Goal: Task Accomplishment & Management: Manage account settings

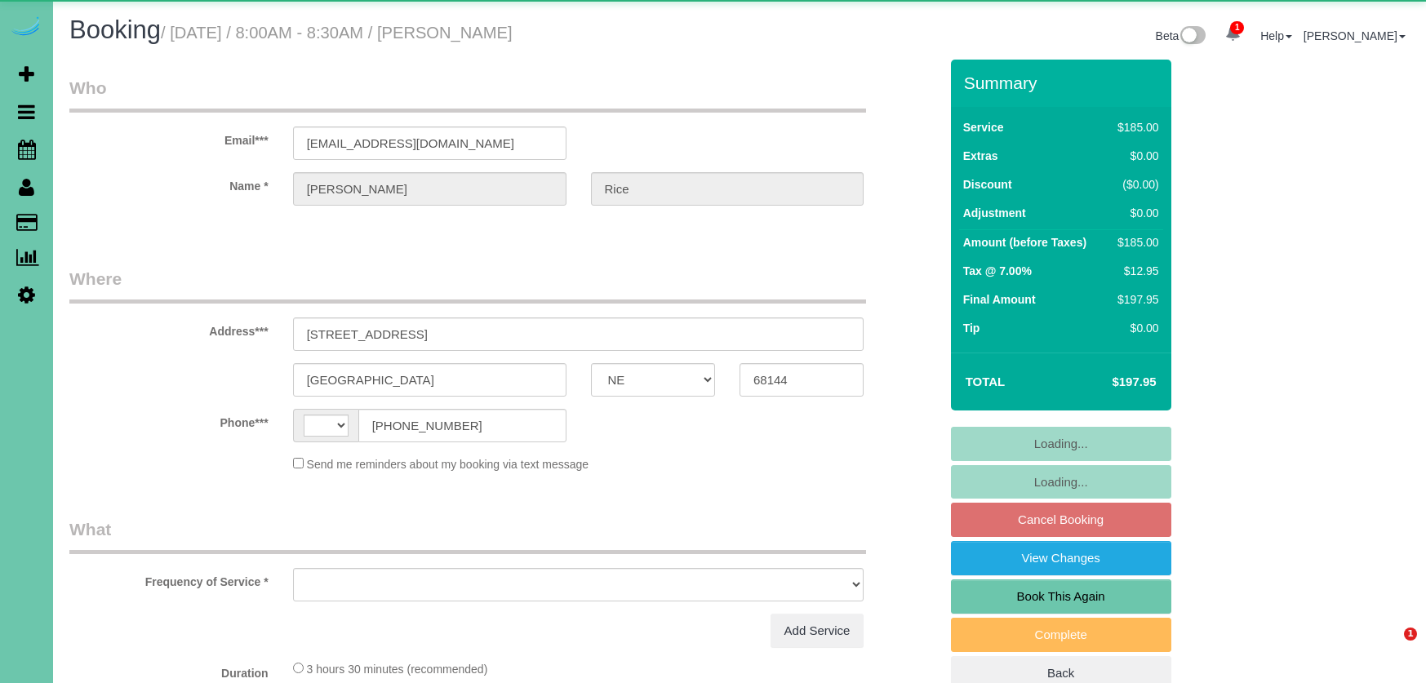
select select "NE"
select select "string:[GEOGRAPHIC_DATA]"
select select "object:659"
select select "string:fspay-38ef3cda-614e-4705-92ac-1e61fbd7534b"
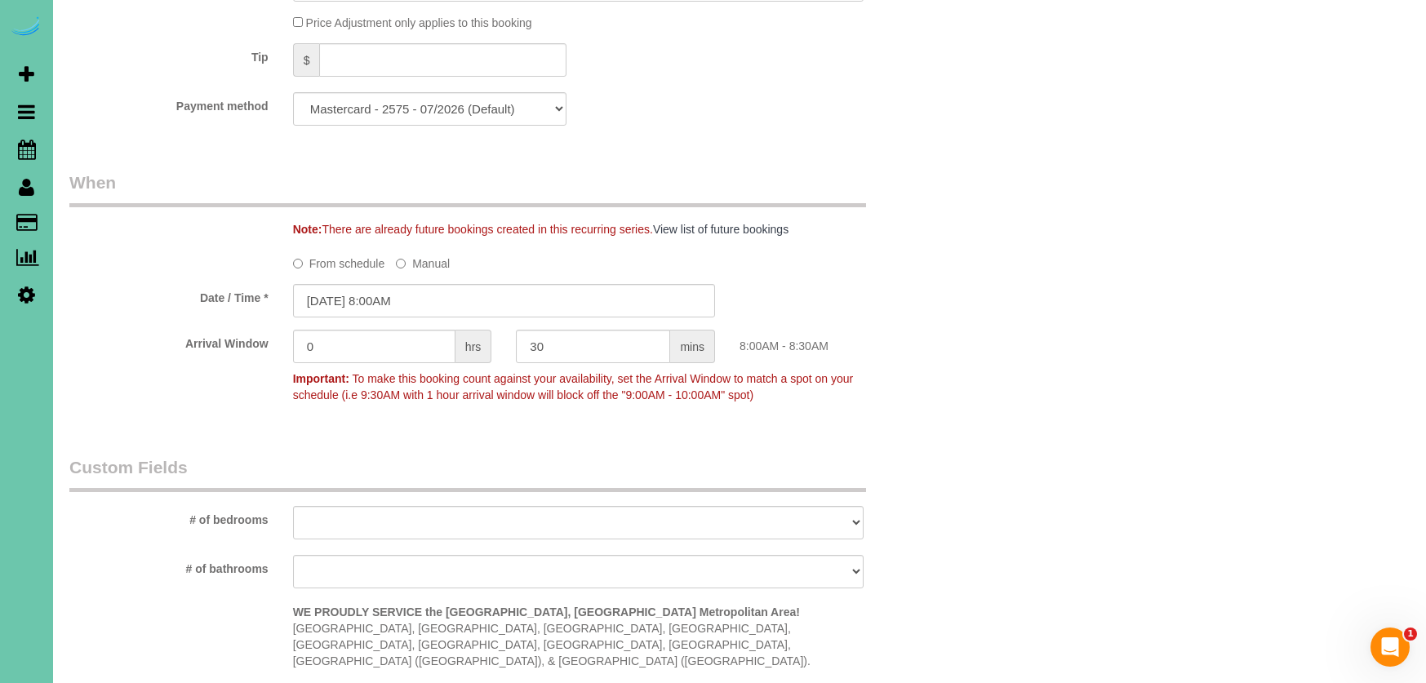
scroll to position [1007, 0]
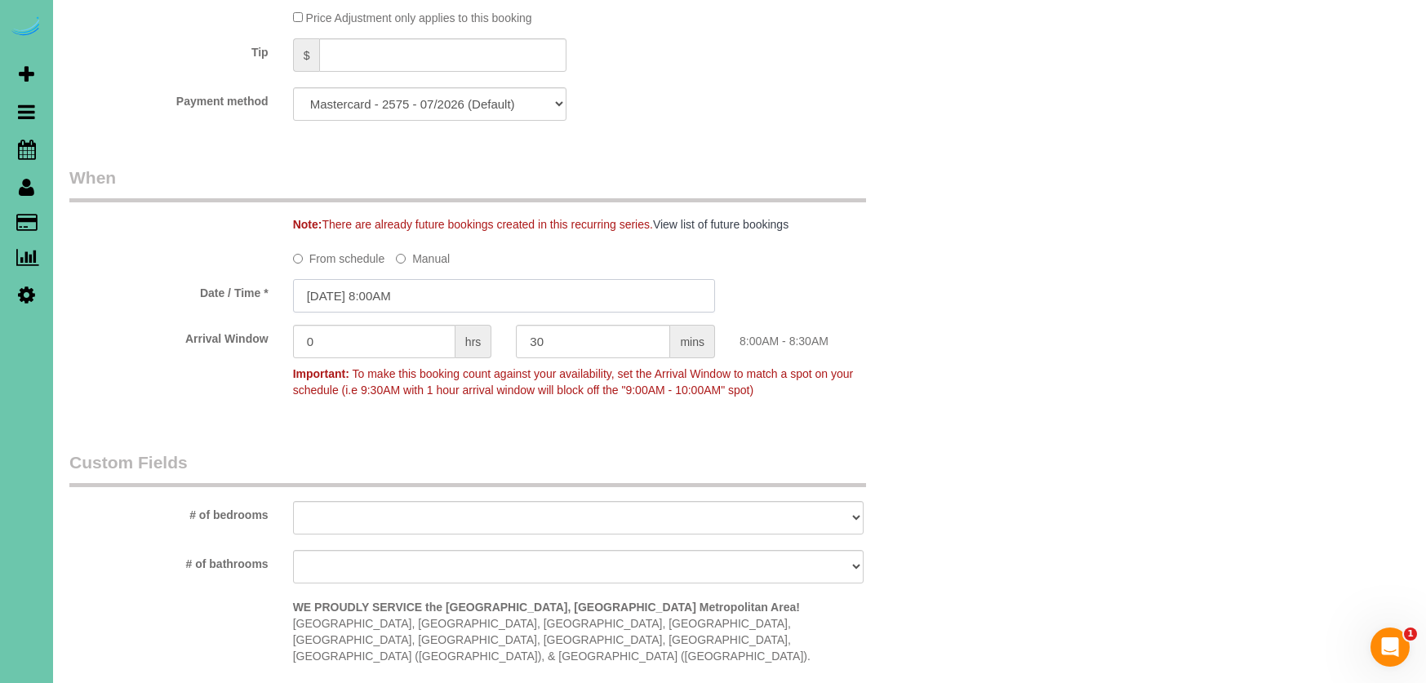
click at [342, 299] on input "[DATE] 8:00AM" at bounding box center [504, 295] width 422 height 33
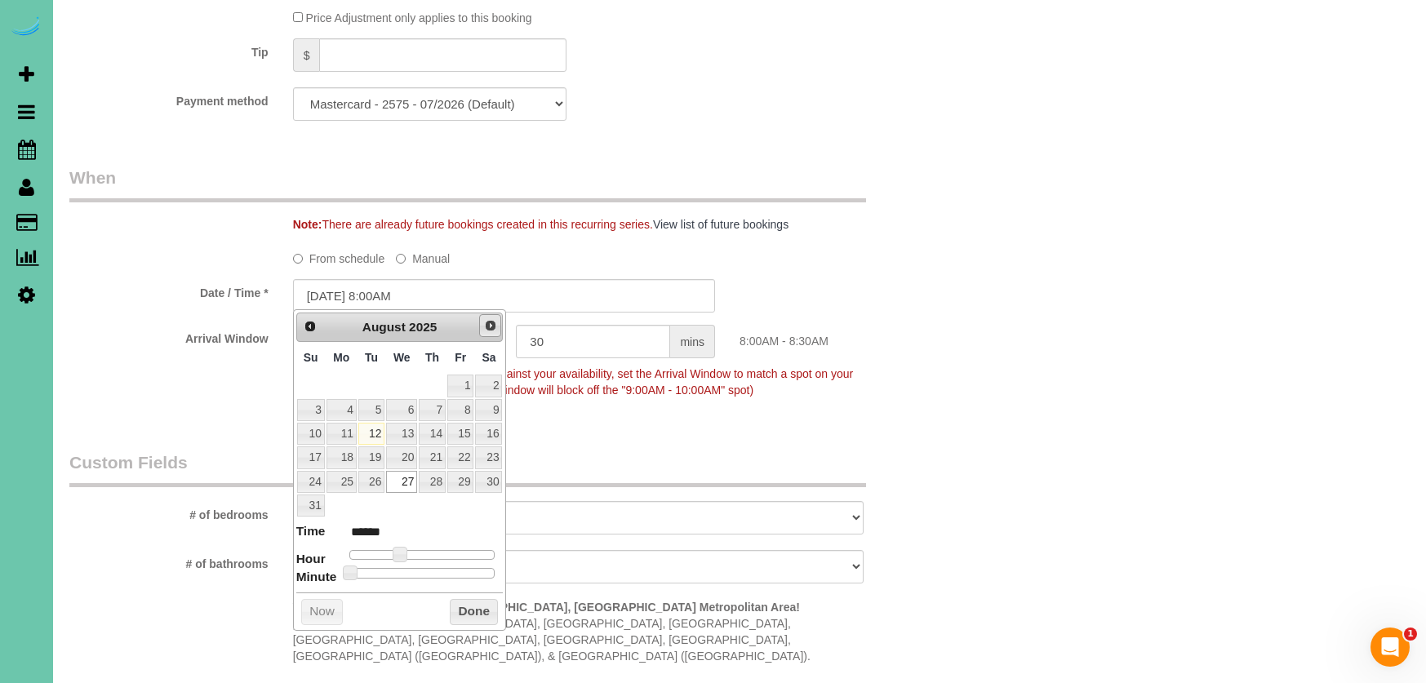
click at [492, 321] on span "Next" at bounding box center [490, 325] width 13 height 13
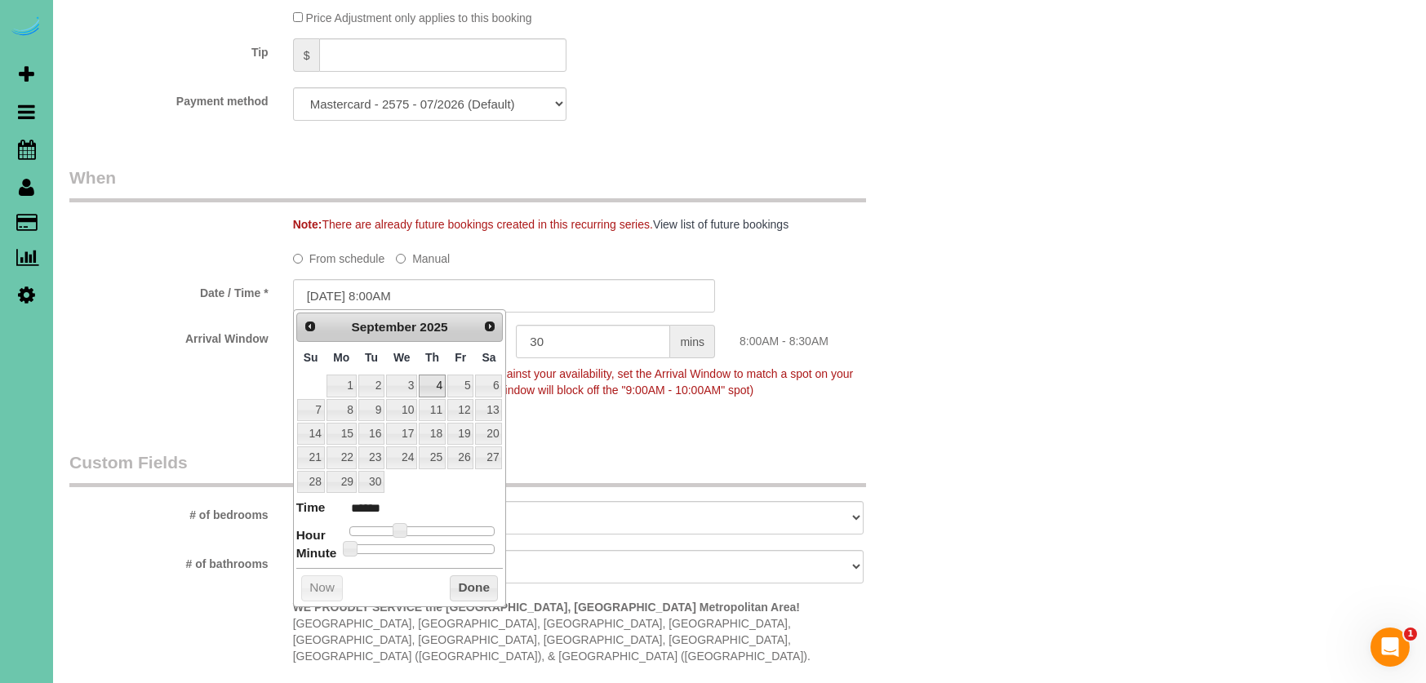
click at [438, 385] on link "4" at bounding box center [432, 386] width 27 height 22
type input "[DATE] 8:00AM"
drag, startPoint x: 469, startPoint y: 586, endPoint x: 374, endPoint y: 496, distance: 131.0
click at [467, 583] on button "Done" at bounding box center [474, 588] width 48 height 26
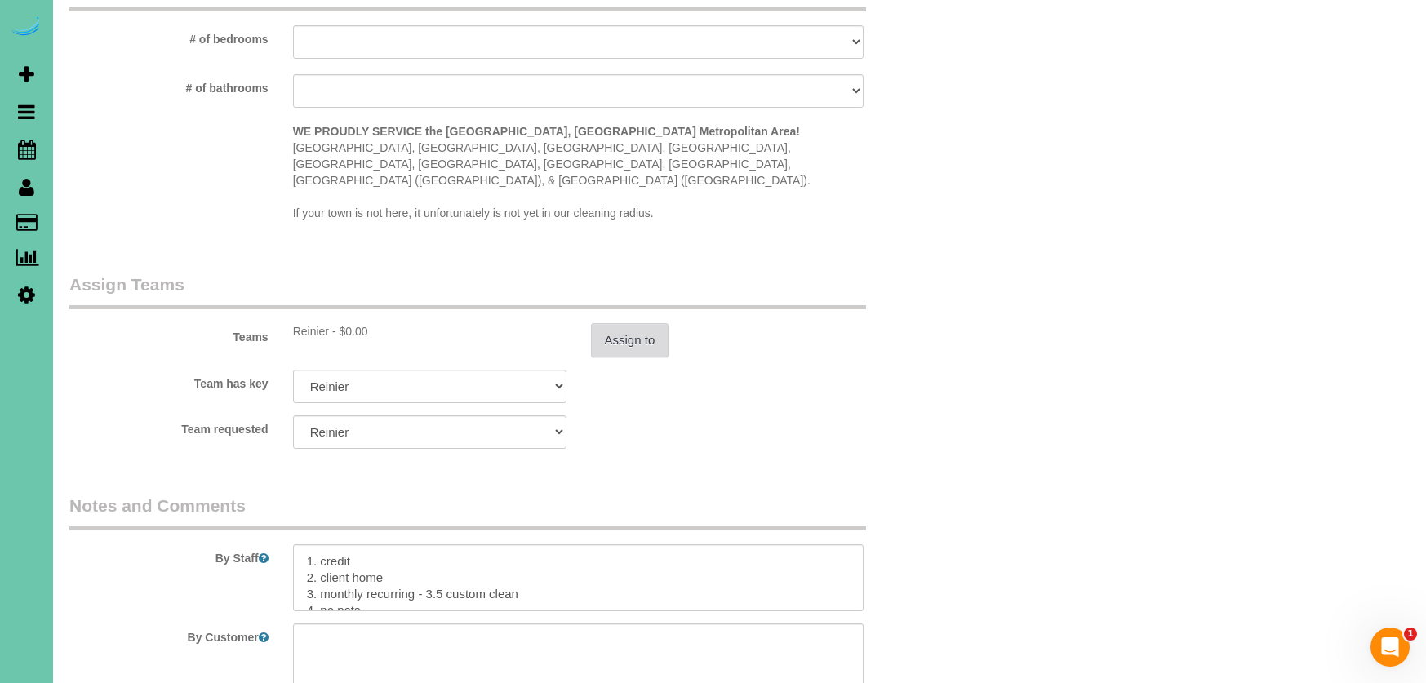
scroll to position [1483, 0]
click at [614, 332] on button "Assign to" at bounding box center [630, 340] width 78 height 34
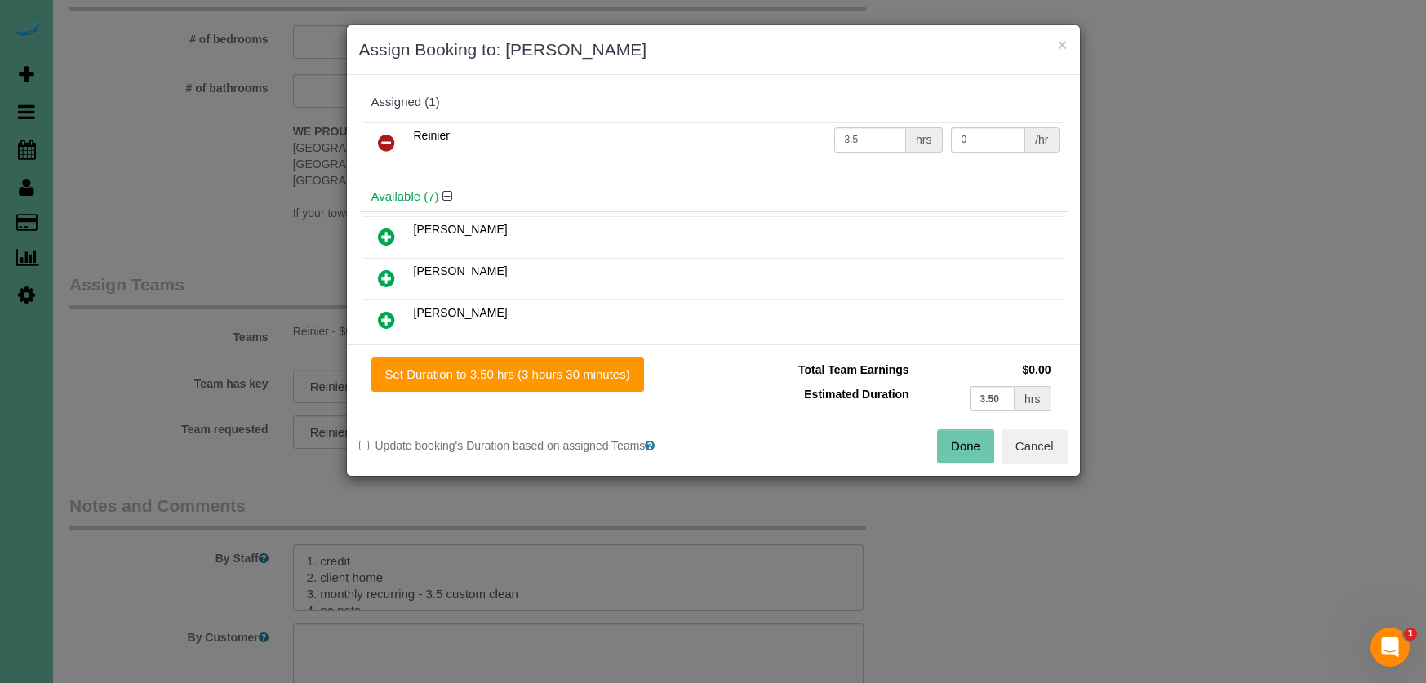
drag, startPoint x: 386, startPoint y: 149, endPoint x: 392, endPoint y: 184, distance: 36.5
click at [386, 149] on icon at bounding box center [386, 143] width 17 height 20
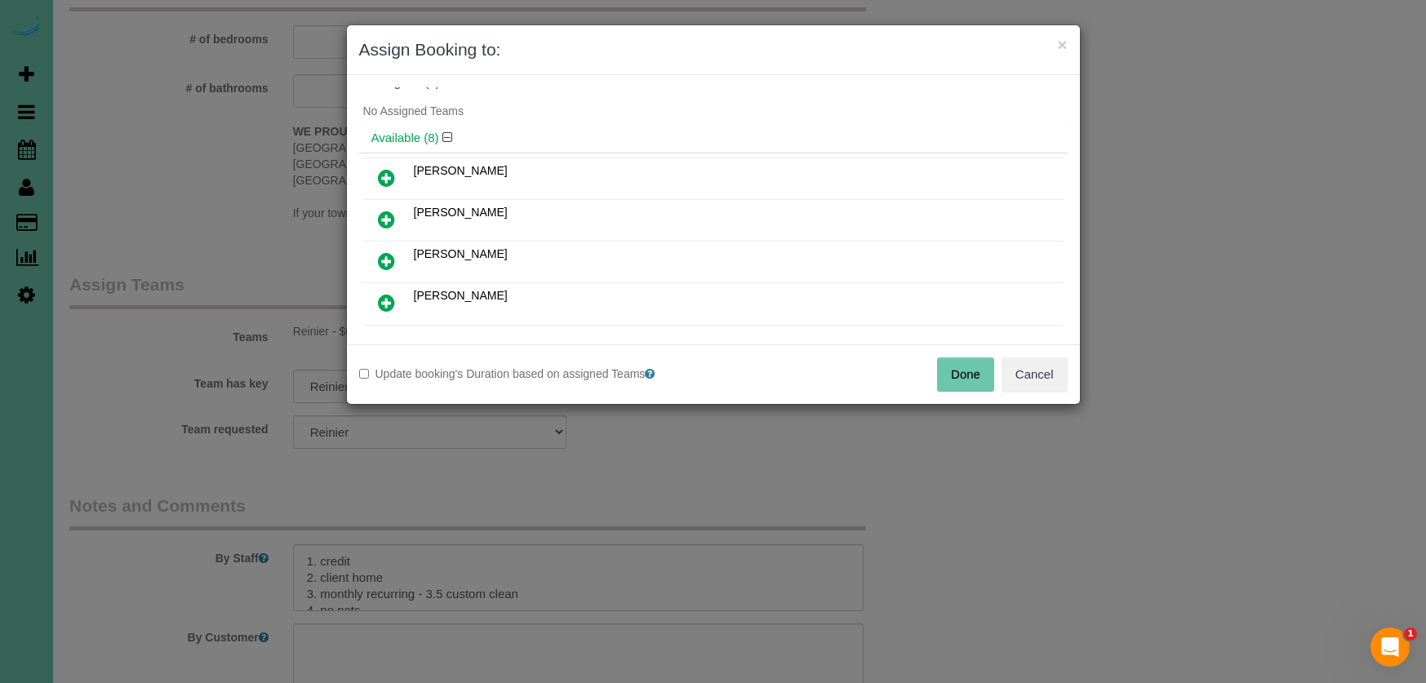
scroll to position [20, 0]
click at [392, 292] on icon at bounding box center [386, 302] width 17 height 20
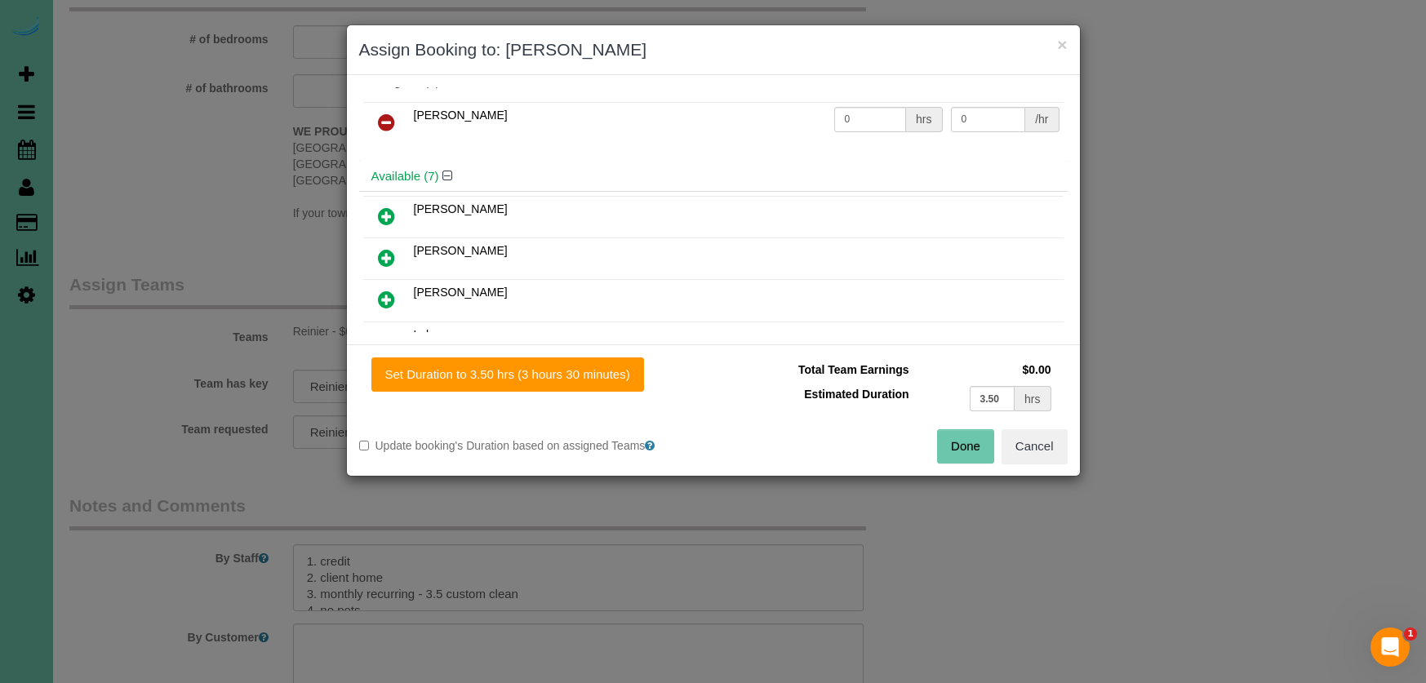
drag, startPoint x: 488, startPoint y: 362, endPoint x: 725, endPoint y: 395, distance: 239.7
click at [496, 365] on button "Set Duration to 3.50 hrs (3 hours 30 minutes)" at bounding box center [507, 374] width 273 height 34
type input "3.50"
drag, startPoint x: 964, startPoint y: 445, endPoint x: 919, endPoint y: 428, distance: 48.8
click at [954, 440] on button "Done" at bounding box center [965, 446] width 57 height 34
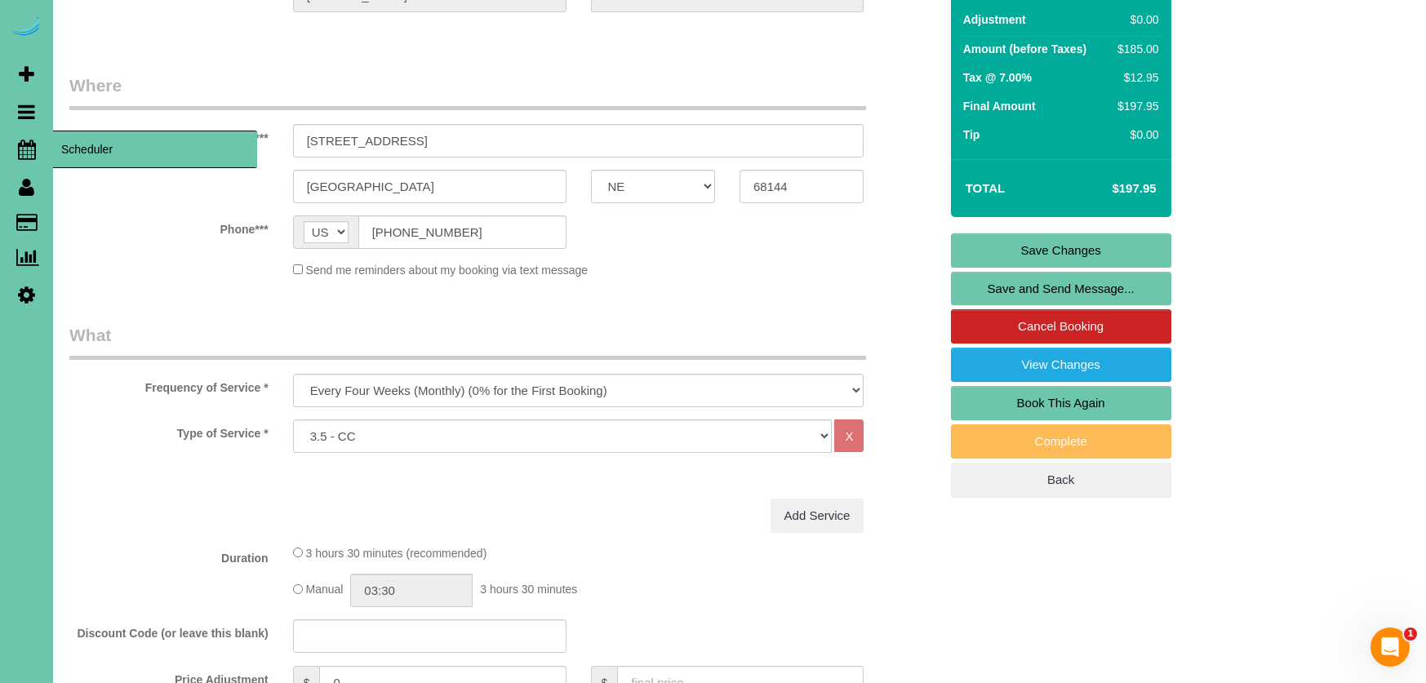
scroll to position [201, 0]
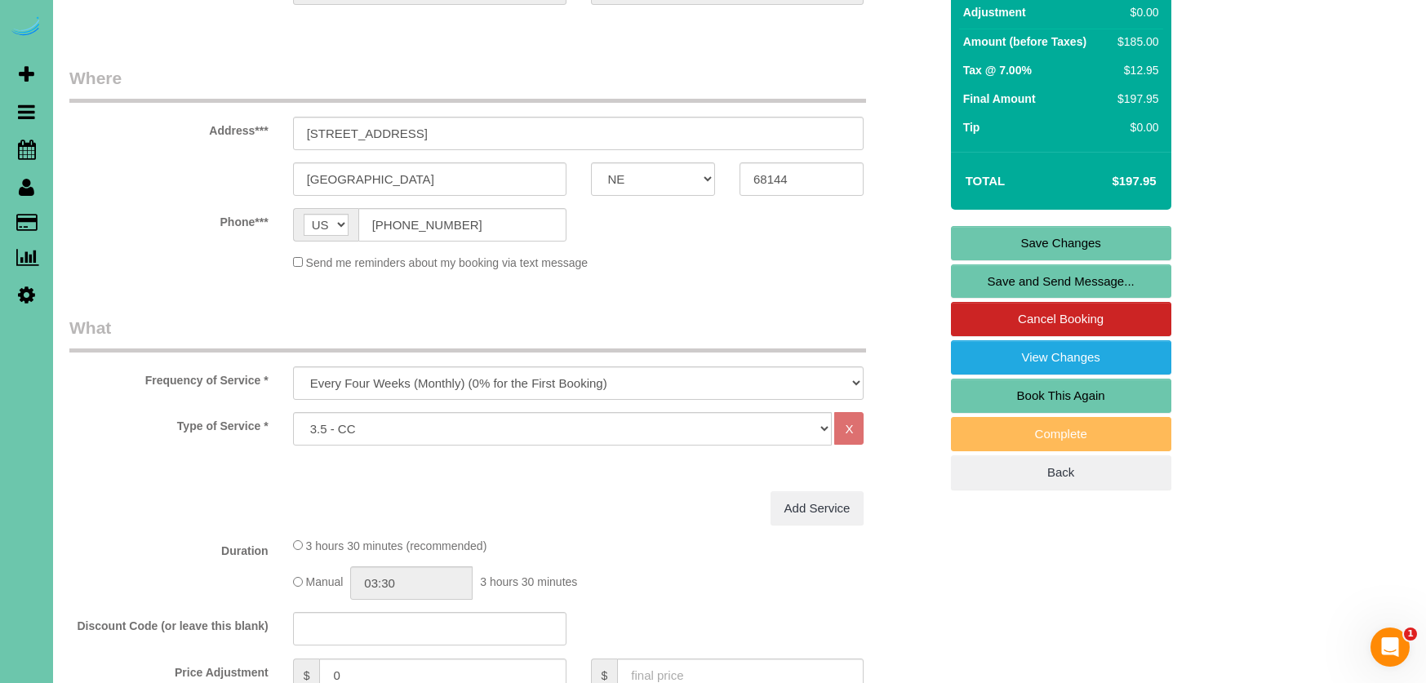
drag, startPoint x: 979, startPoint y: 238, endPoint x: 962, endPoint y: 242, distance: 17.4
click at [980, 238] on link "Save Changes" at bounding box center [1061, 243] width 220 height 34
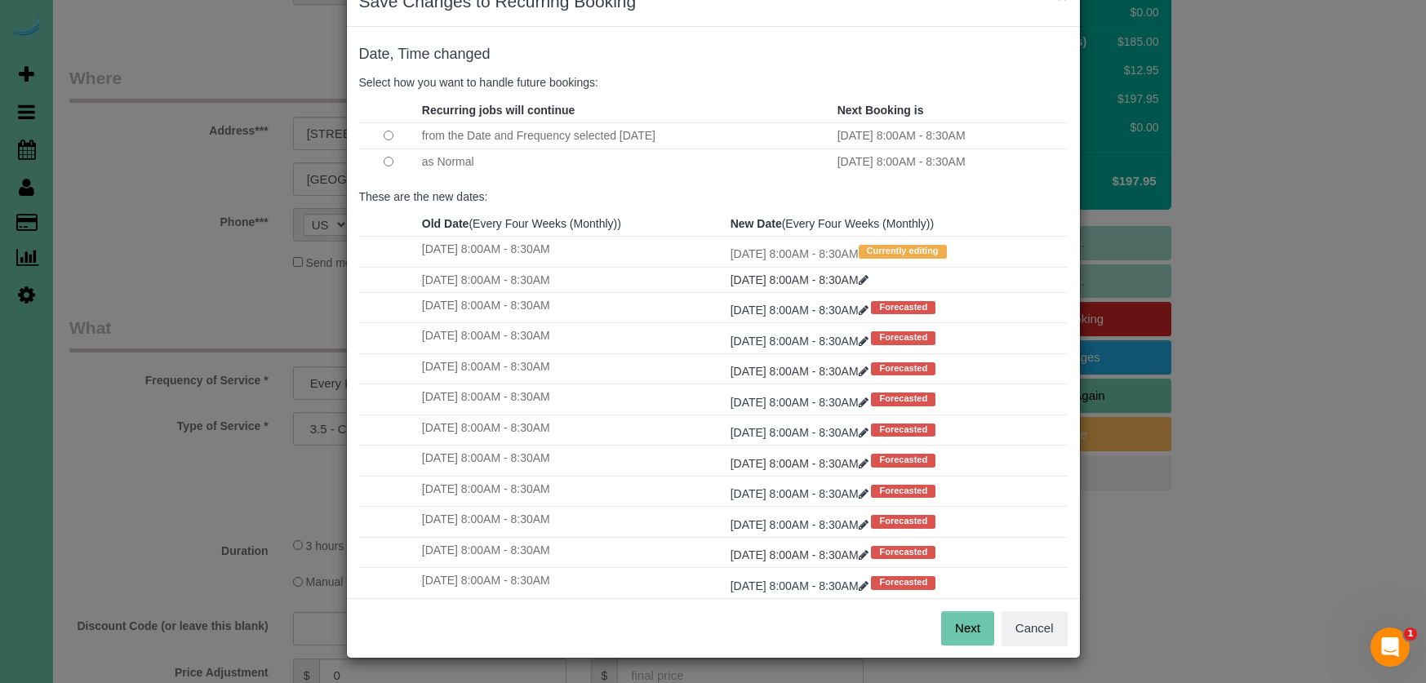
scroll to position [47, 0]
drag, startPoint x: 989, startPoint y: 617, endPoint x: 958, endPoint y: 599, distance: 35.8
click at [989, 617] on button "Next" at bounding box center [967, 629] width 53 height 34
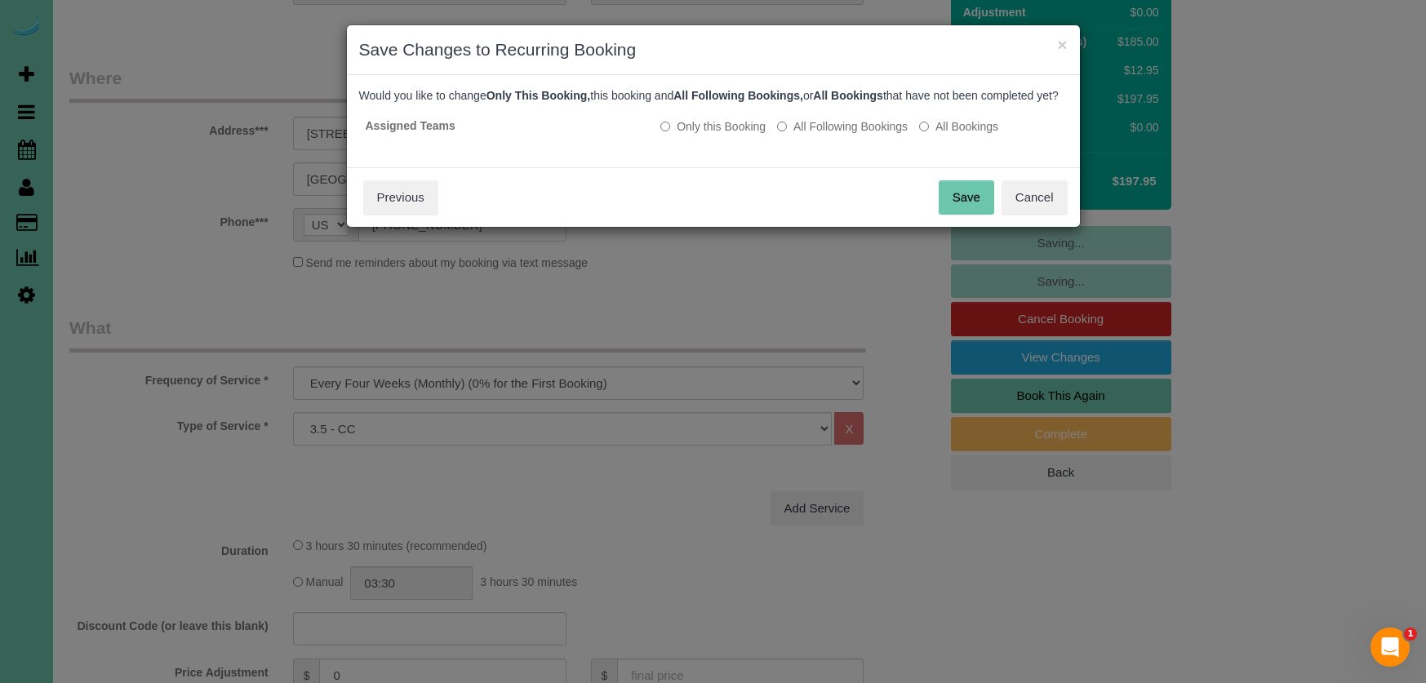
scroll to position [0, 0]
drag, startPoint x: 973, startPoint y: 206, endPoint x: 841, endPoint y: 162, distance: 138.3
click at [973, 206] on button "Save" at bounding box center [965, 197] width 55 height 34
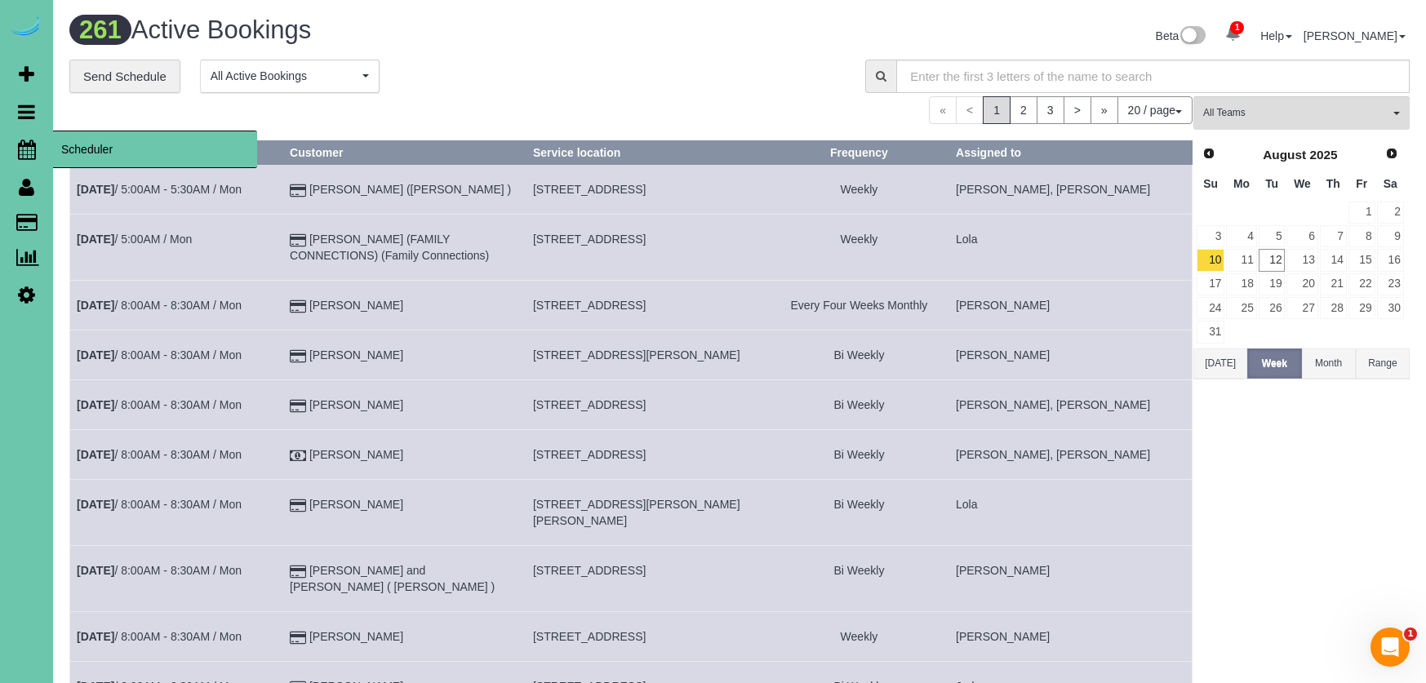
click at [24, 145] on icon at bounding box center [27, 150] width 18 height 20
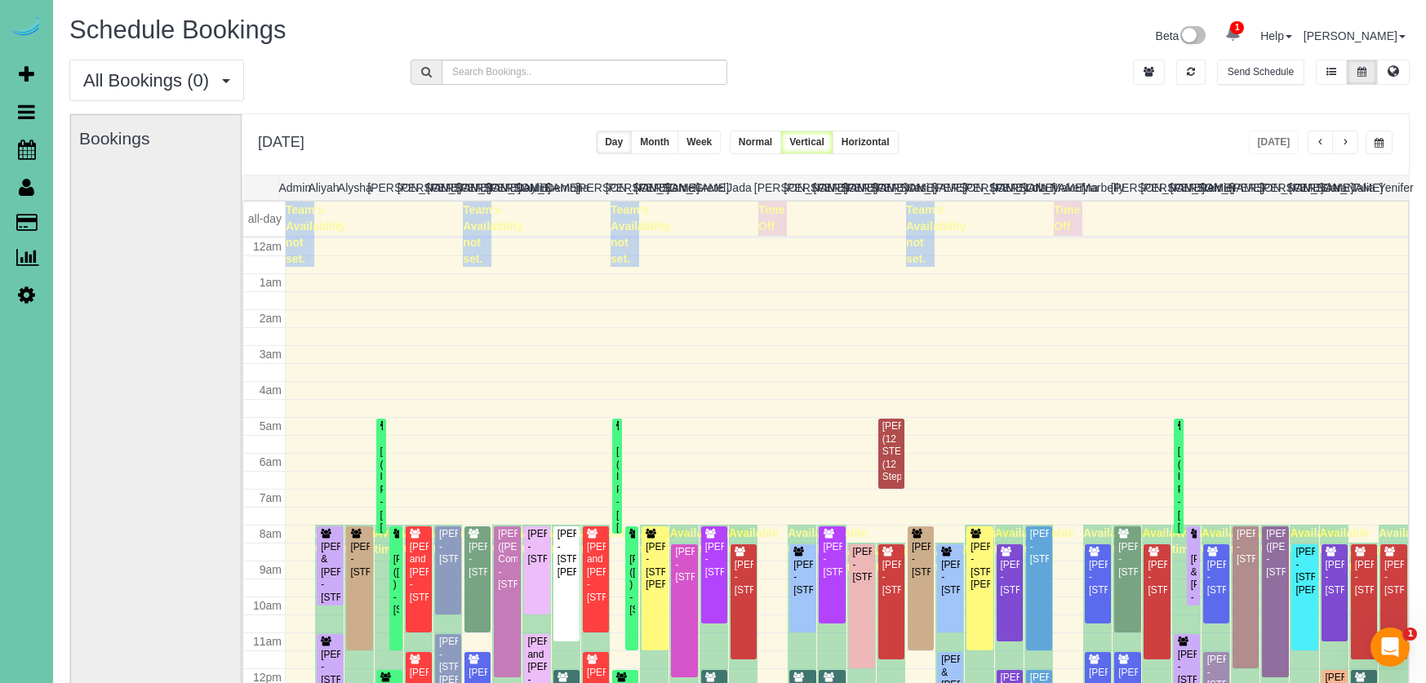
scroll to position [216, 0]
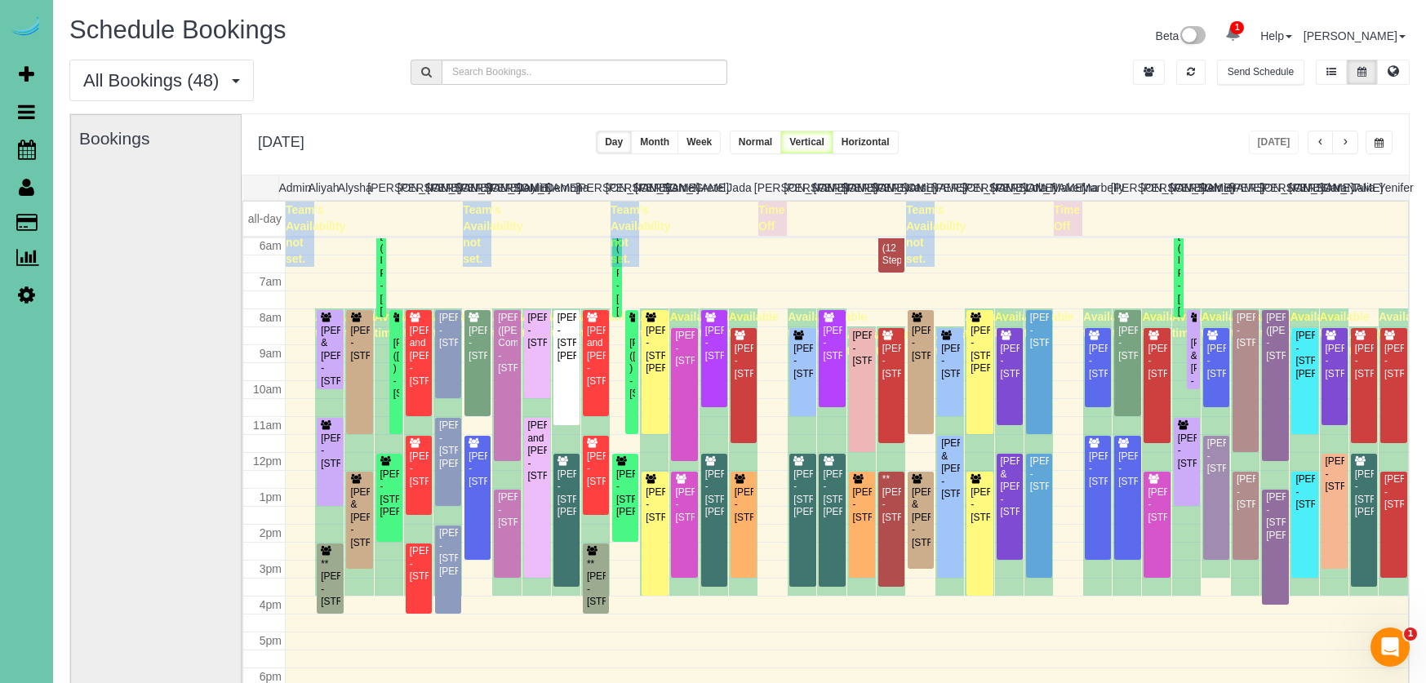
click at [1381, 139] on span "button" at bounding box center [1378, 143] width 9 height 10
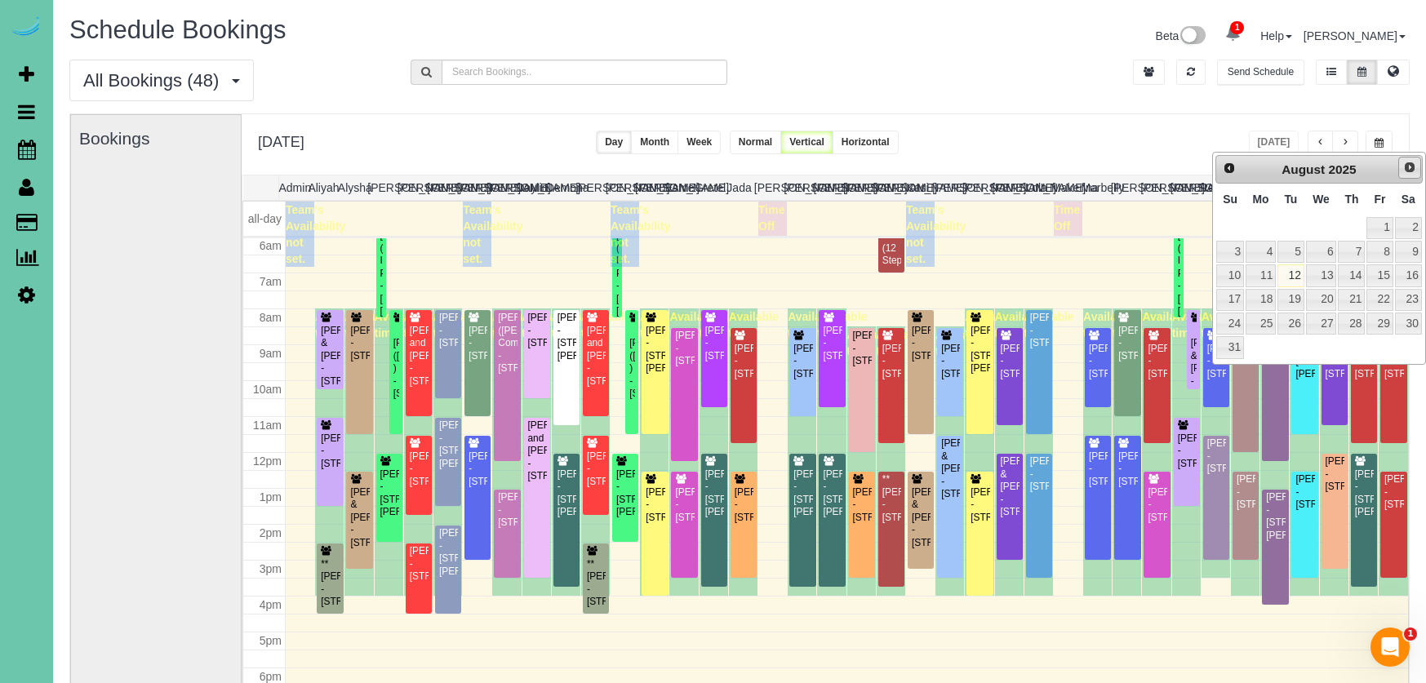
click at [1412, 171] on span "Next" at bounding box center [1409, 167] width 13 height 13
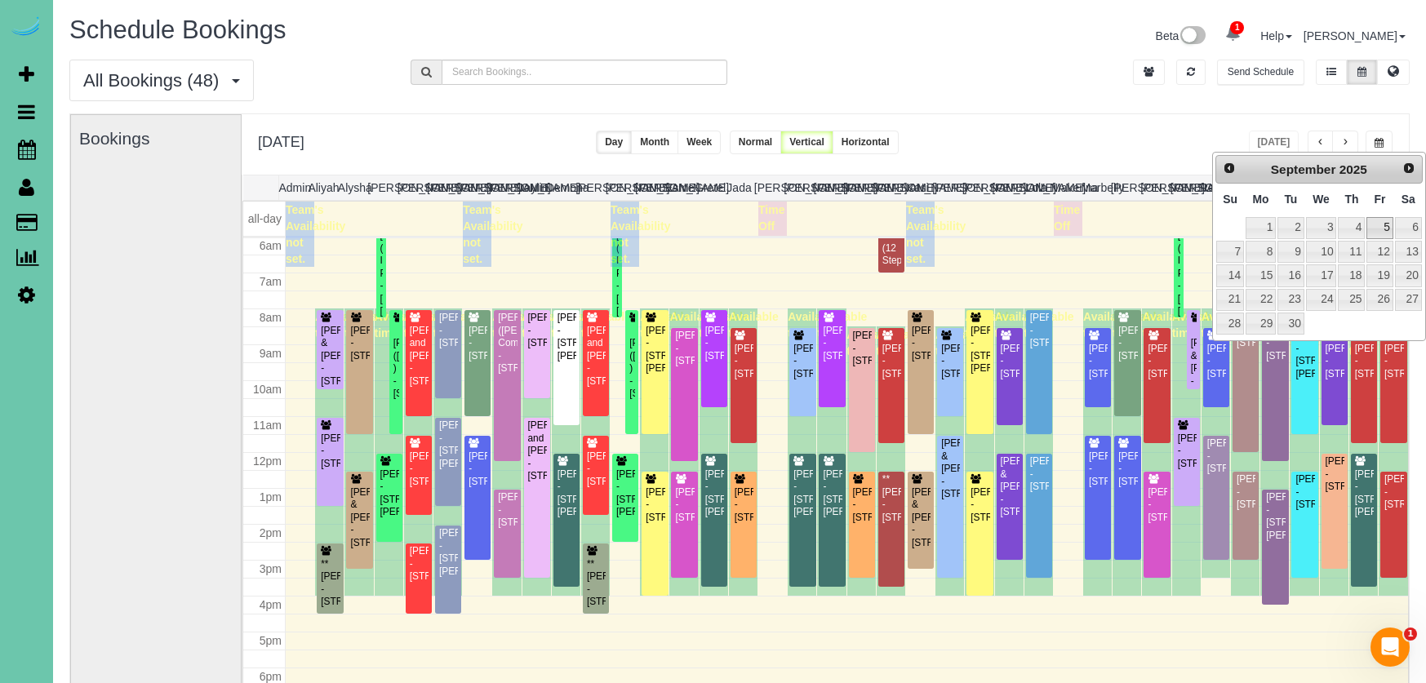
click at [1387, 231] on link "5" at bounding box center [1379, 228] width 26 height 22
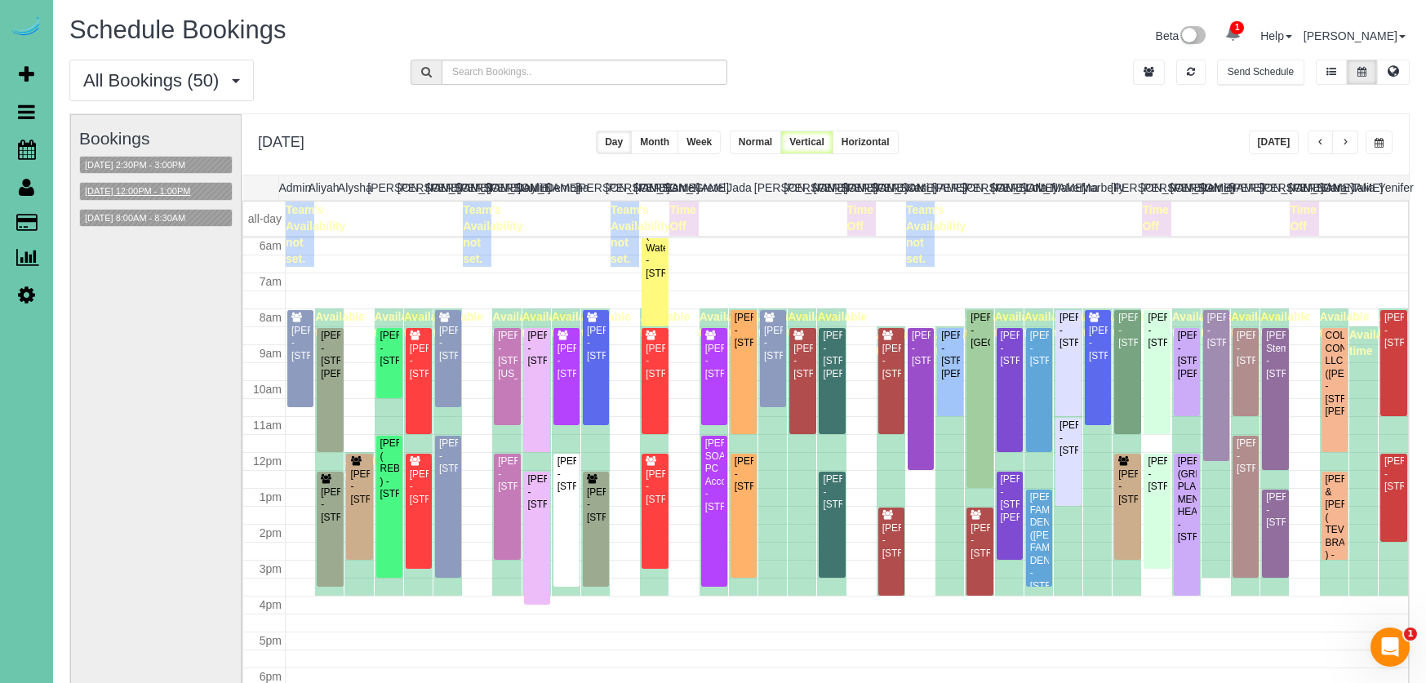
click at [174, 191] on button "[DATE] 12:00PM - 1:00PM" at bounding box center [137, 191] width 115 height 17
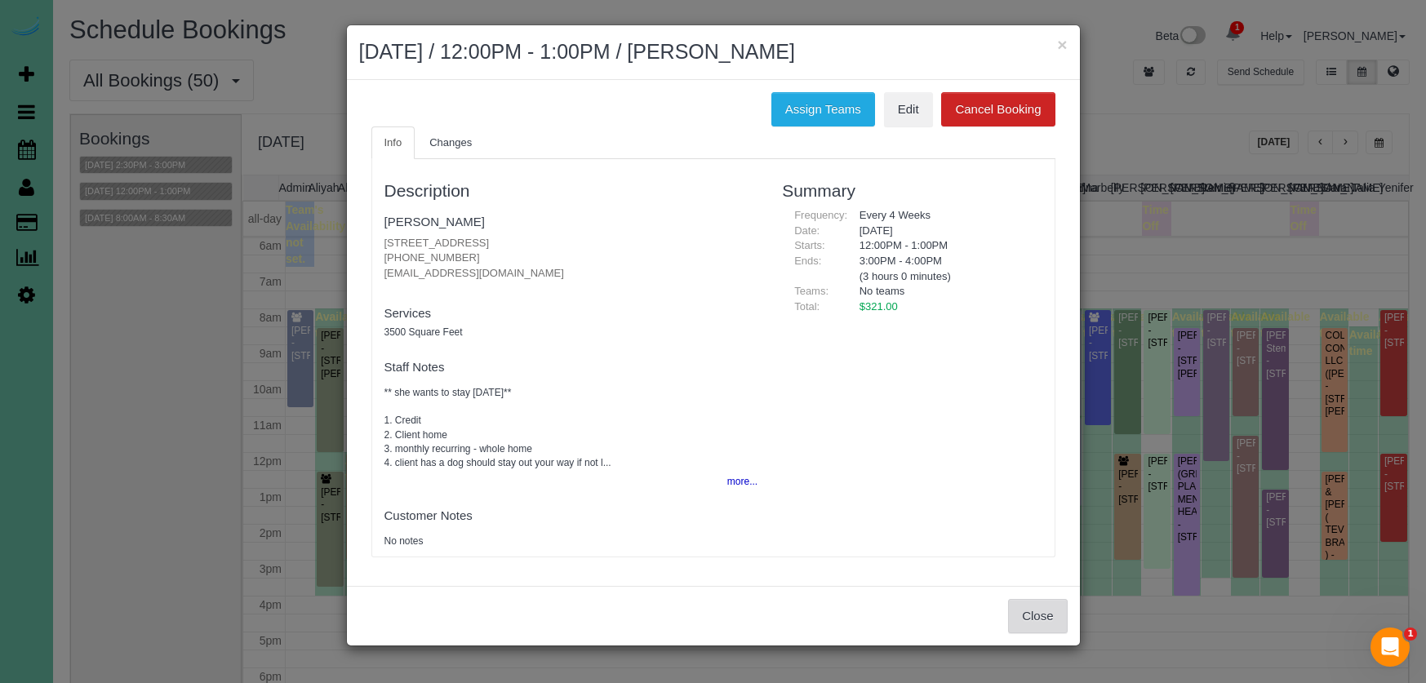
click at [1037, 607] on button "Close" at bounding box center [1037, 616] width 59 height 34
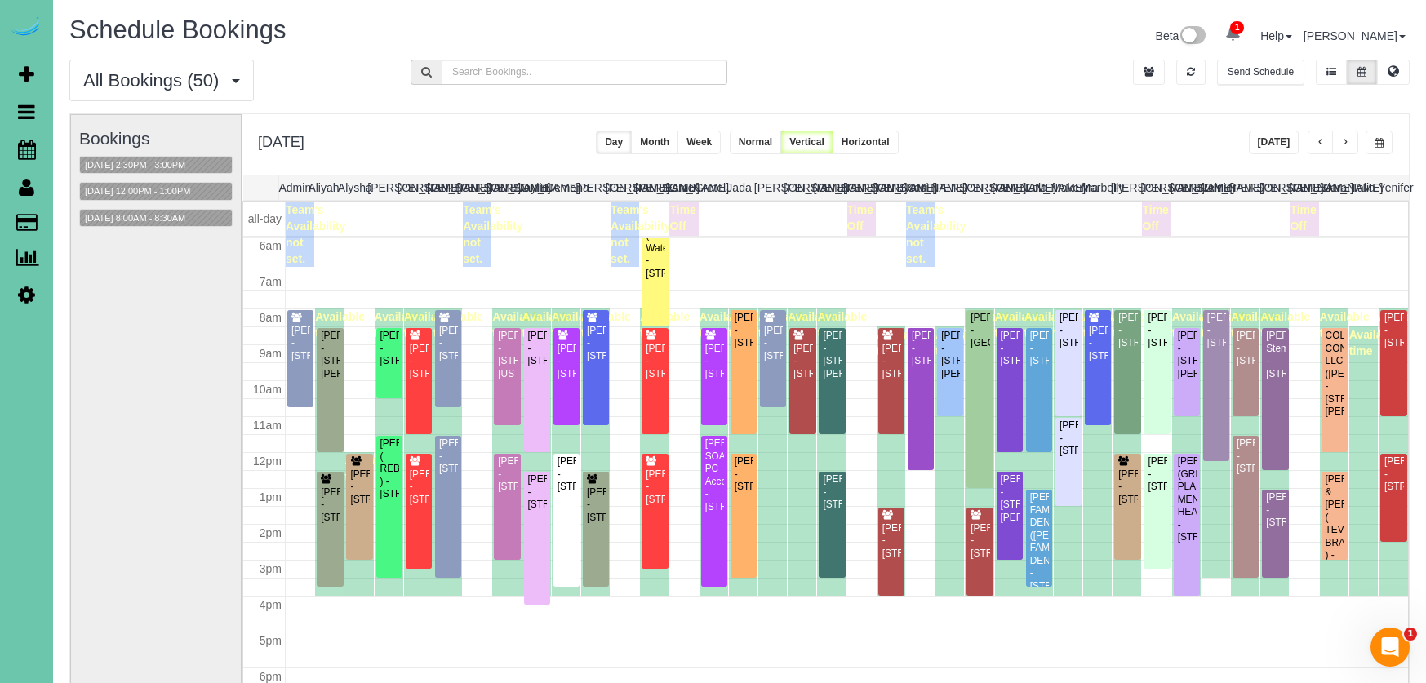
scroll to position [83, 0]
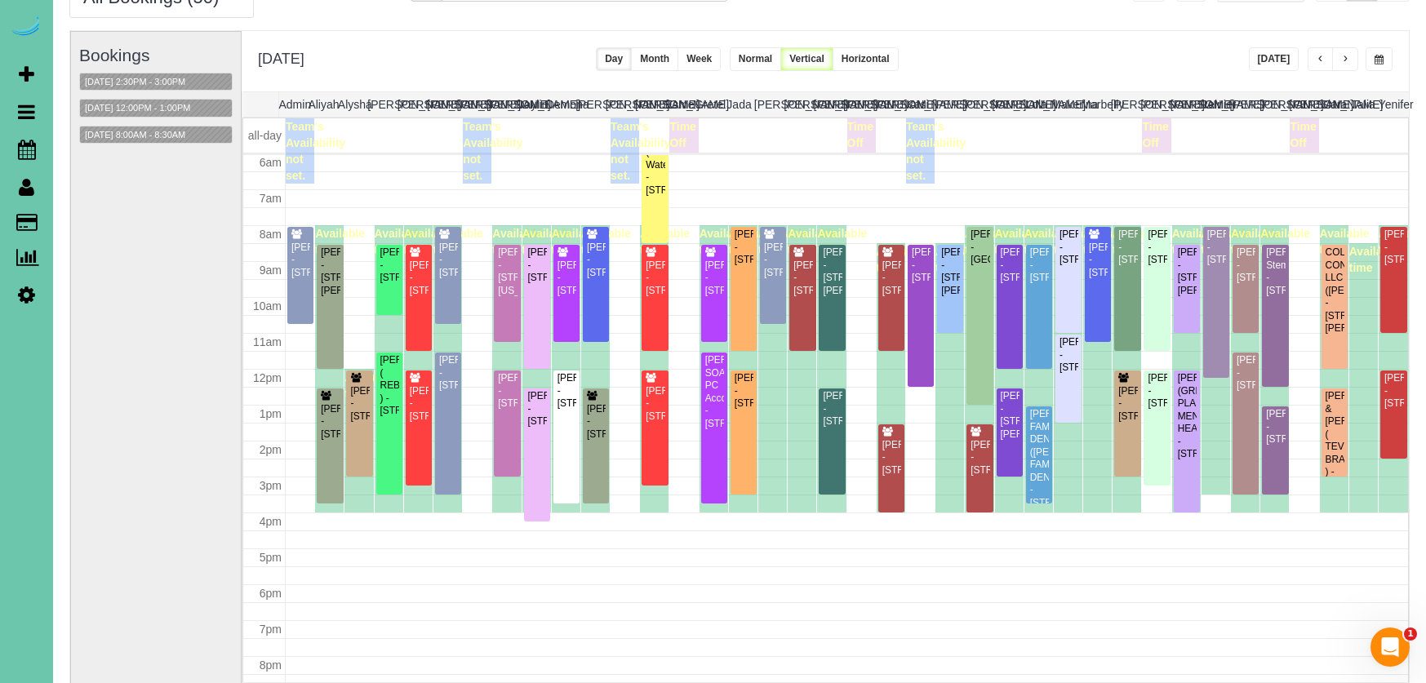
click at [1378, 62] on span "button" at bounding box center [1378, 60] width 9 height 10
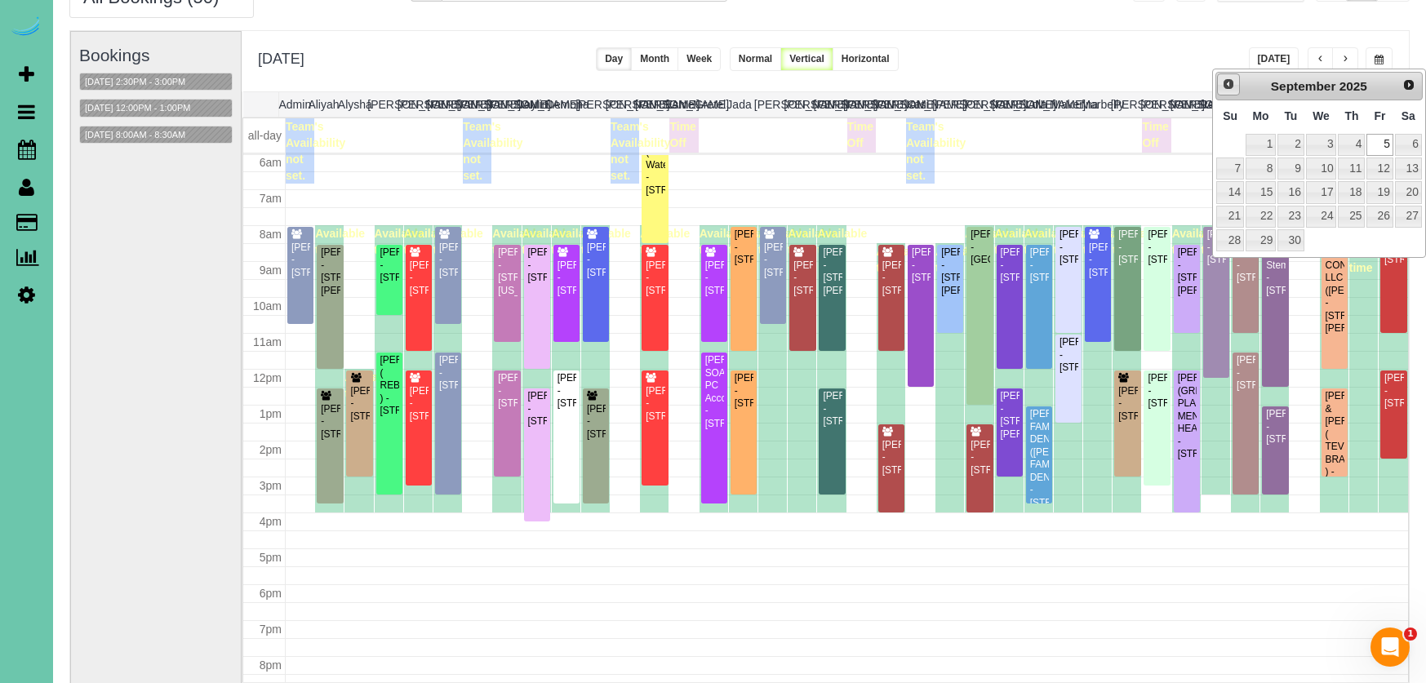
click at [1230, 82] on span "Prev" at bounding box center [1228, 84] width 13 height 13
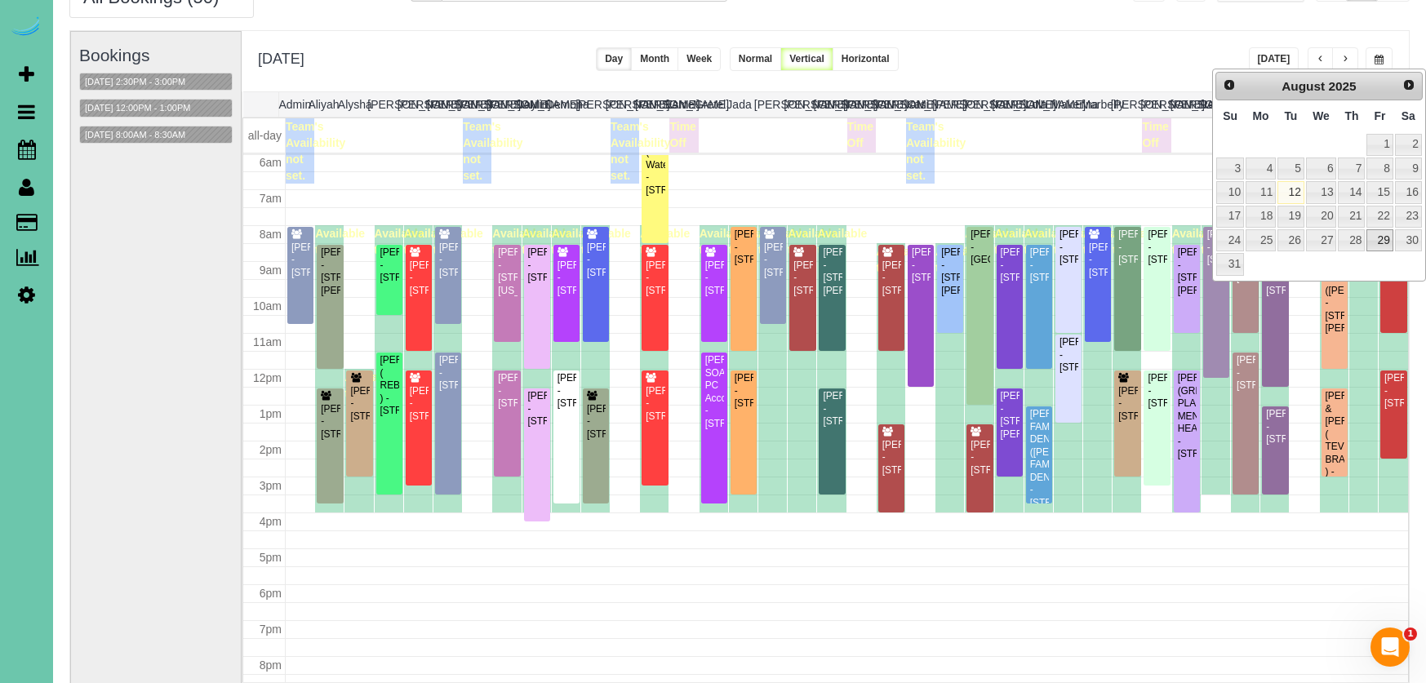
click at [1380, 234] on link "29" at bounding box center [1379, 240] width 26 height 22
type input "**********"
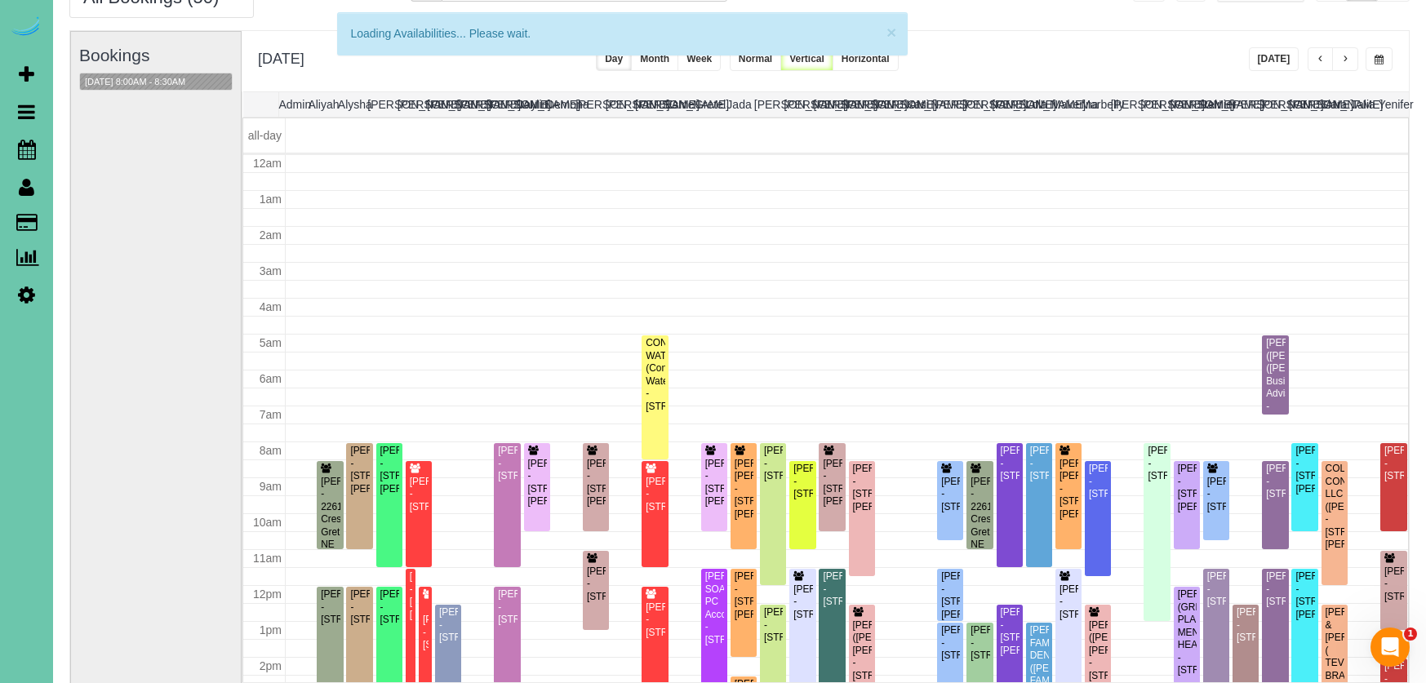
scroll to position [216, 0]
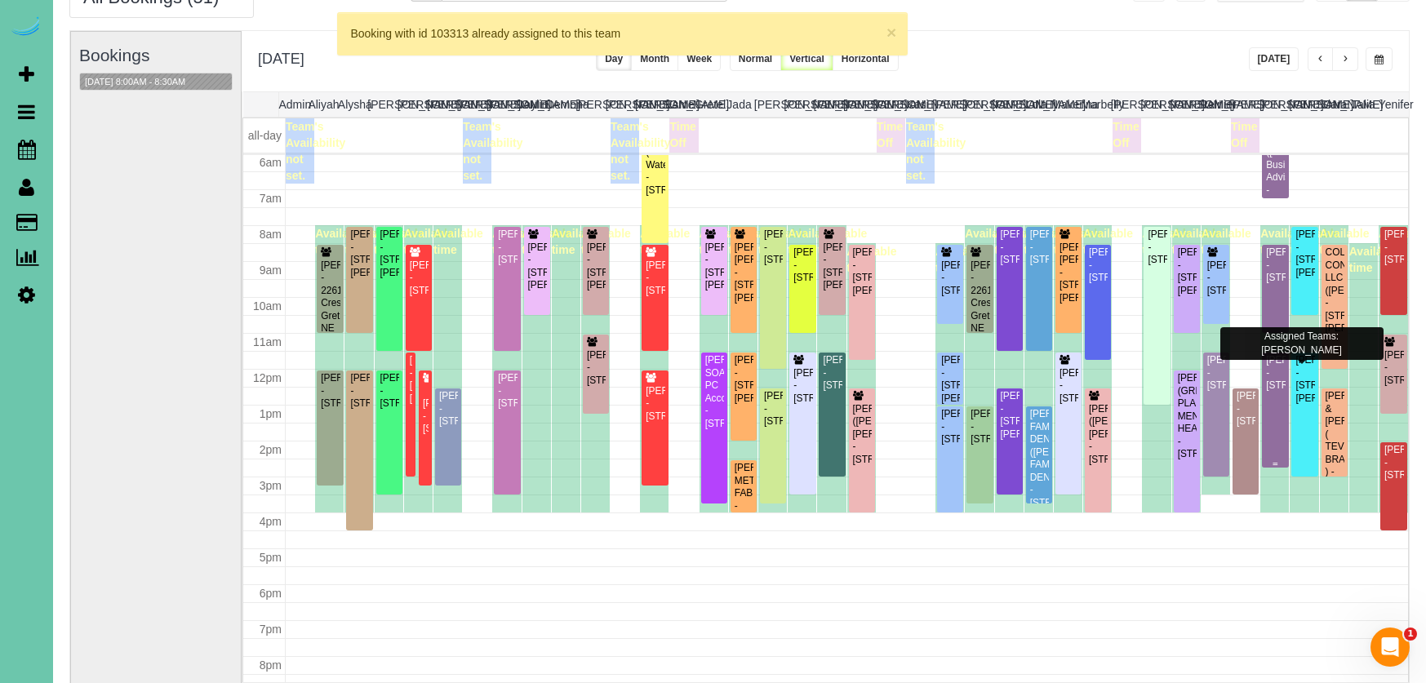
click at [1275, 392] on div "[PERSON_NAME] - [STREET_ADDRESS]" at bounding box center [1275, 373] width 20 height 38
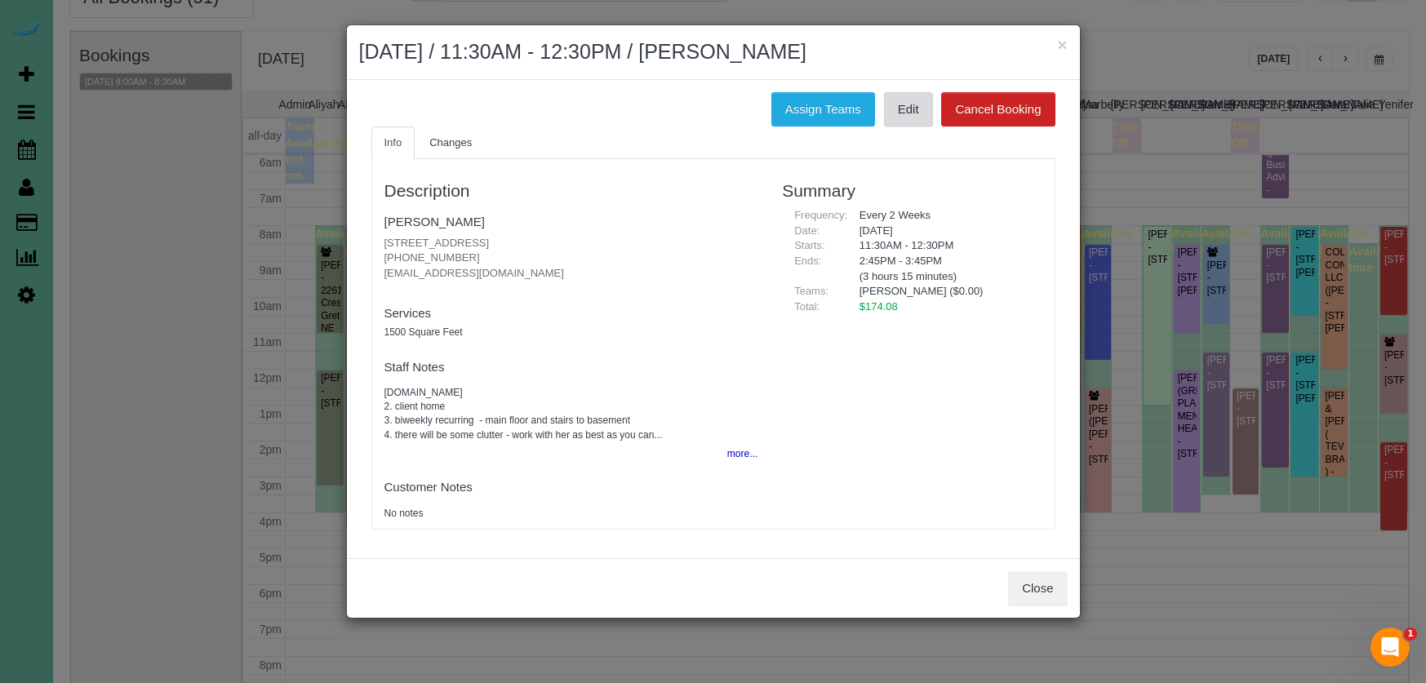
click at [896, 118] on link "Edit" at bounding box center [908, 109] width 49 height 34
click at [1062, 45] on button "×" at bounding box center [1062, 44] width 10 height 17
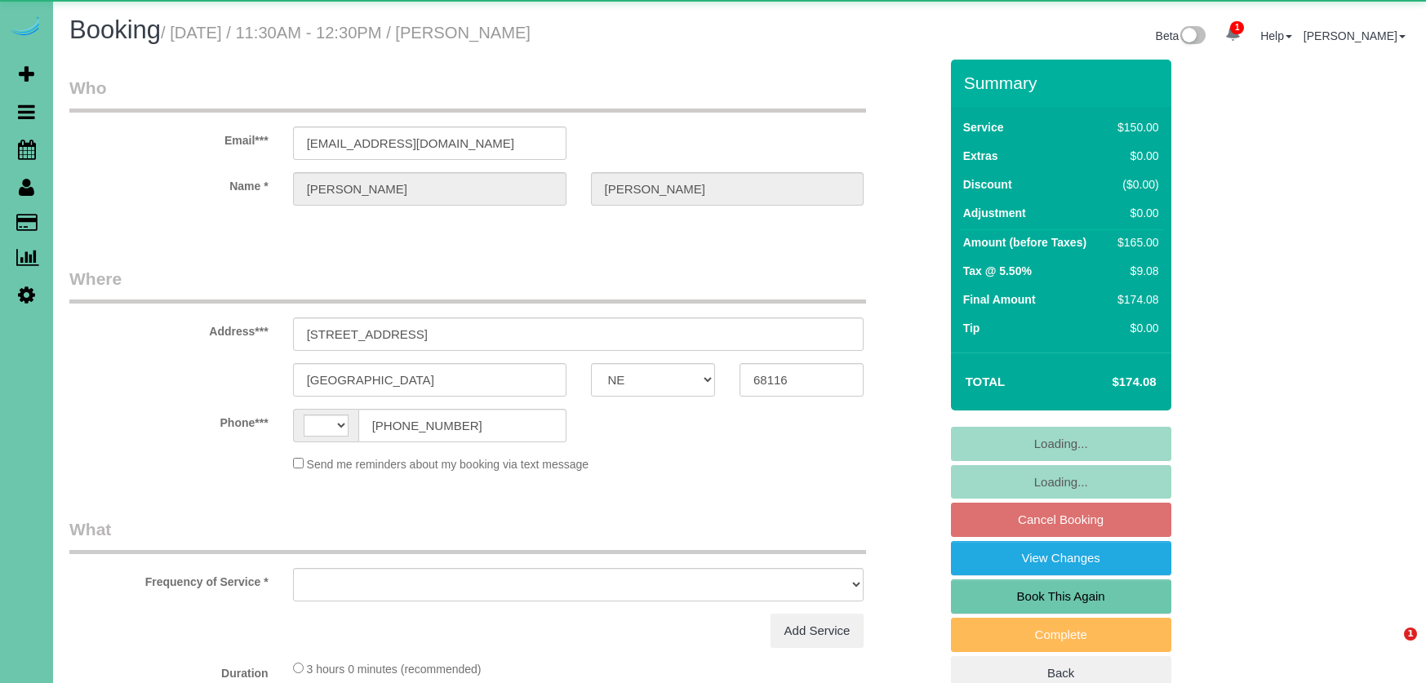
select select "NE"
select select "string:fspay-f225a36a-72c4-46e7-b467-38a5741a5e99"
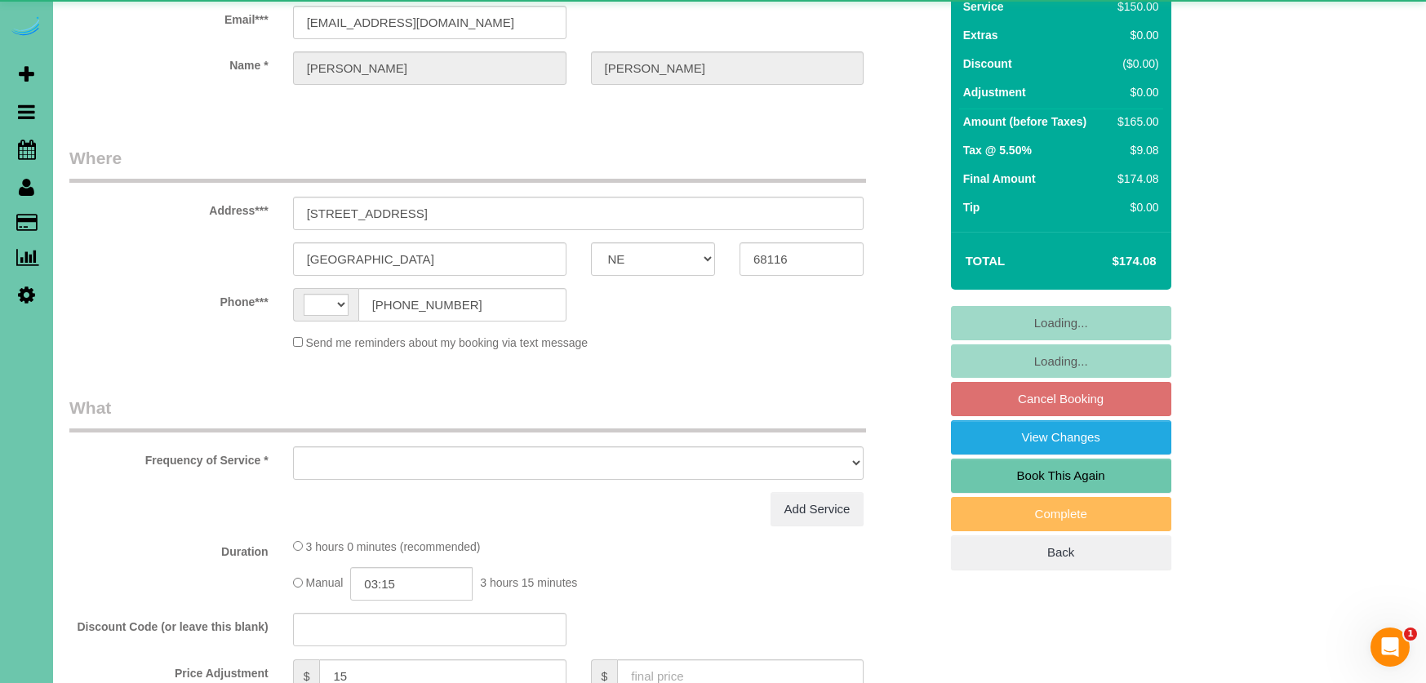
select select "string:[GEOGRAPHIC_DATA]"
select select "object:659"
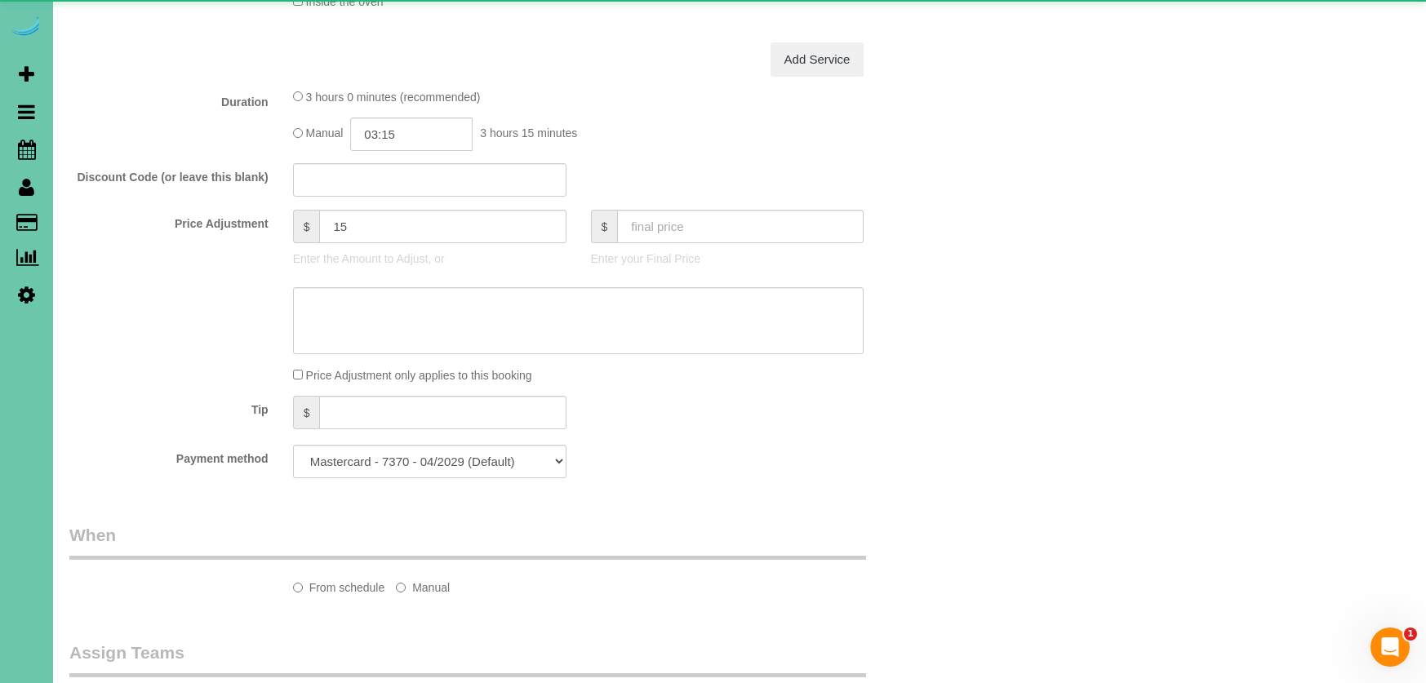
select select "number:36"
select select "number:42"
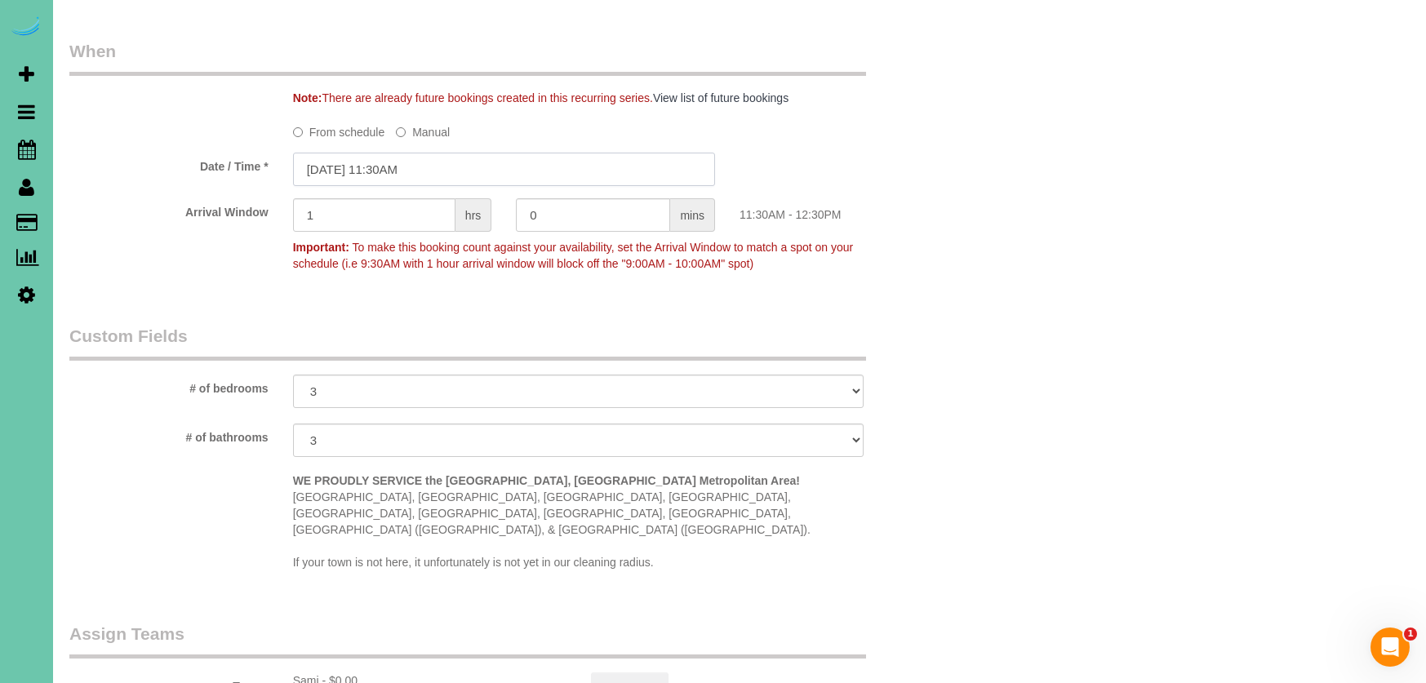
click at [496, 153] on input "08/29/2025 11:30AM" at bounding box center [504, 169] width 422 height 33
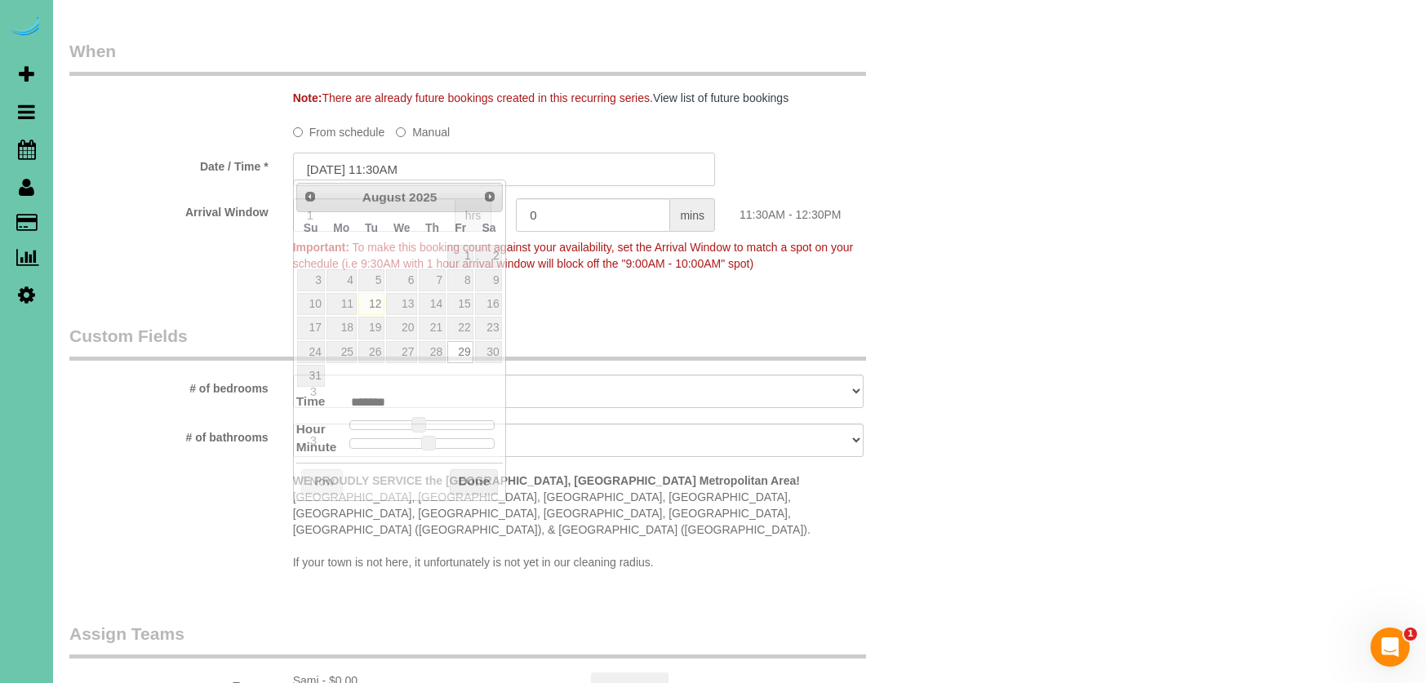
scroll to position [1208, 0]
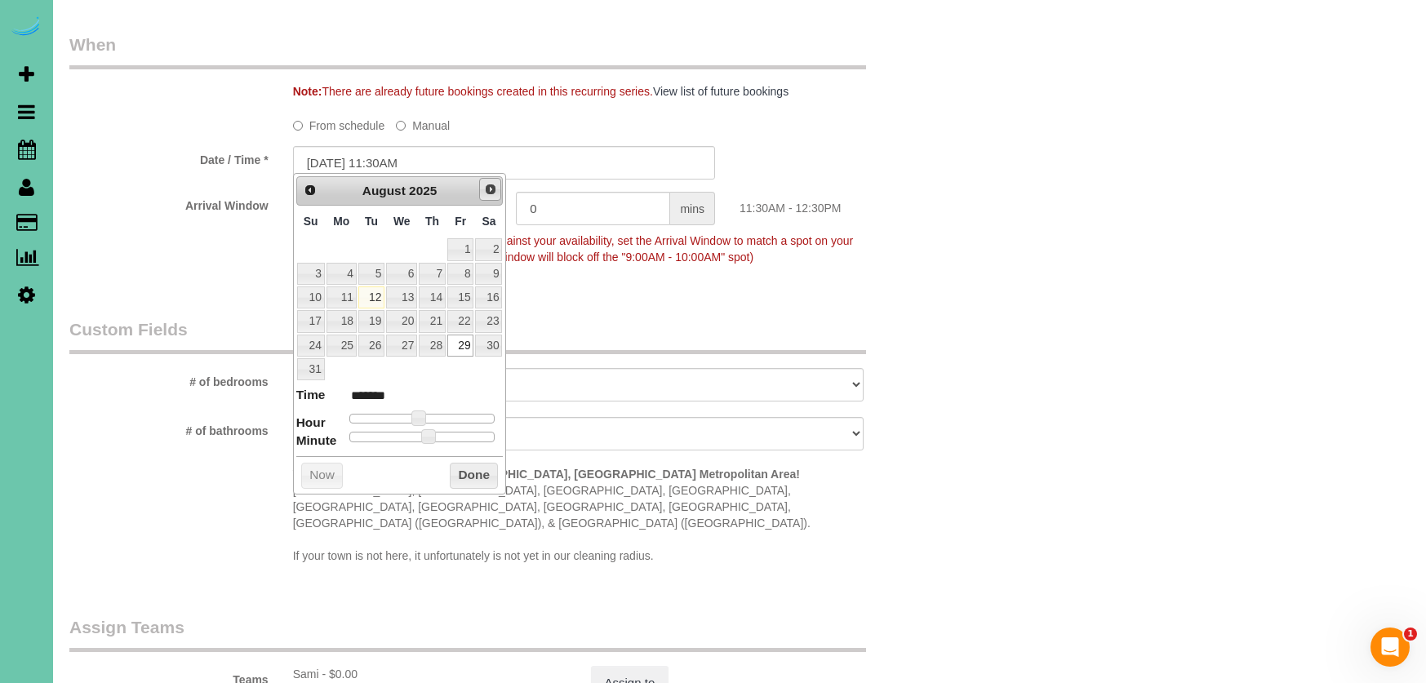
click at [495, 197] on link "Next" at bounding box center [490, 189] width 23 height 23
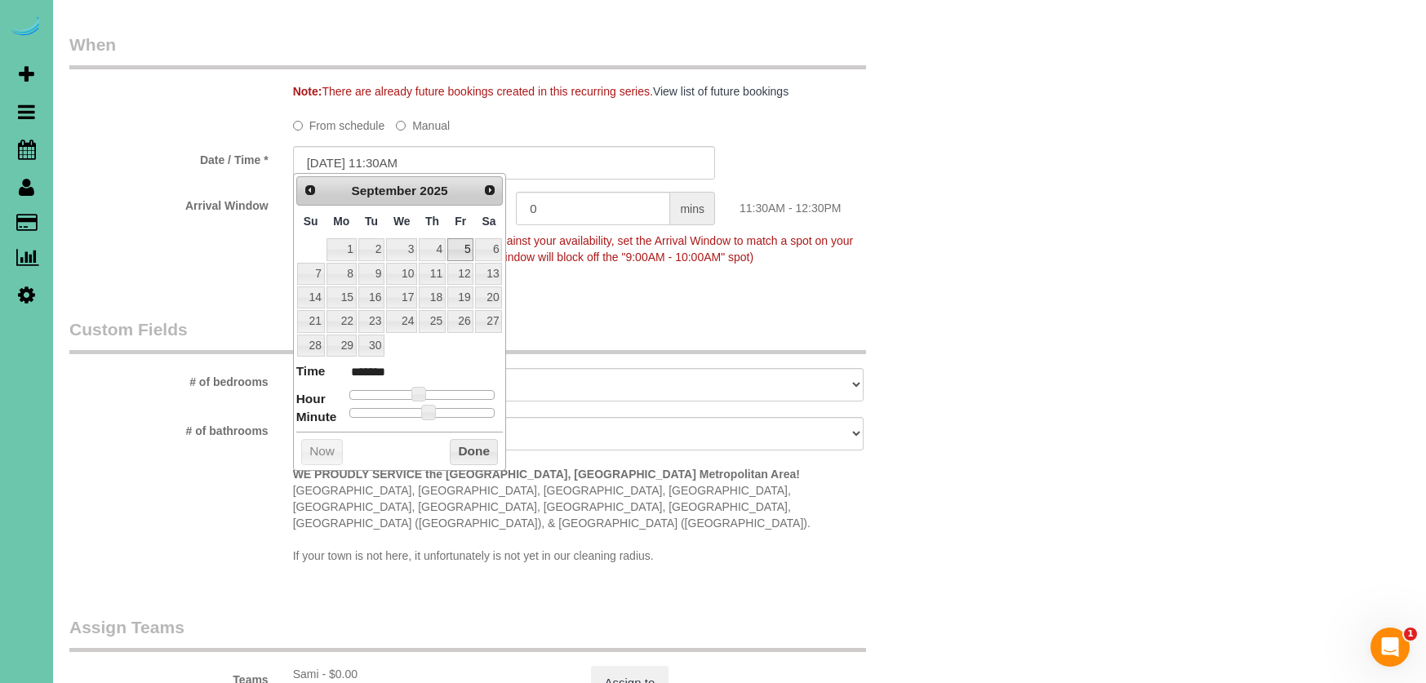
click at [471, 249] on link "5" at bounding box center [460, 249] width 26 height 22
type input "09/05/2025 11:30AM"
click at [472, 430] on div "Prev Next September 2025 Su Mo Tu We Th Fr Sa 1 2 3 4 5 6 7 8 9 10 11 12 13 14 …" at bounding box center [400, 321] width 214 height 297
drag, startPoint x: 477, startPoint y: 437, endPoint x: 468, endPoint y: 424, distance: 16.3
click at [477, 439] on button "Done" at bounding box center [474, 452] width 48 height 26
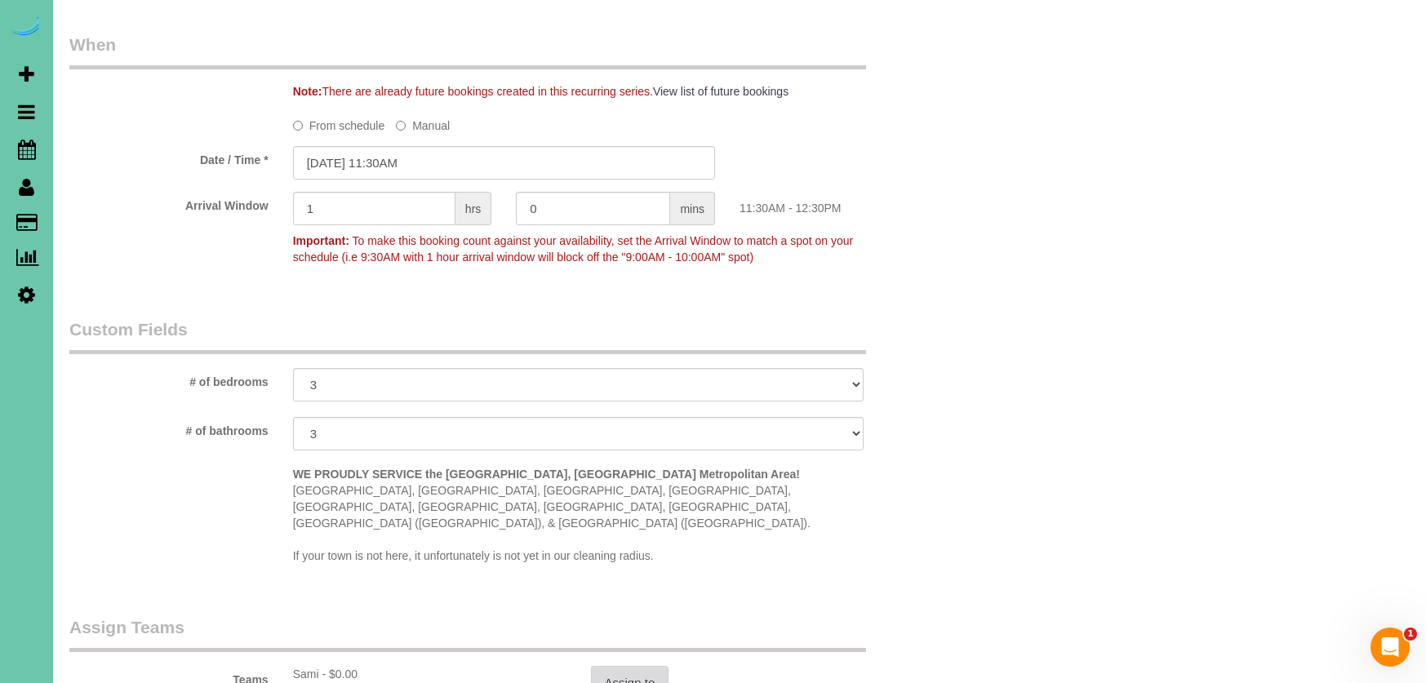
click at [648, 666] on button "Assign to" at bounding box center [630, 683] width 78 height 34
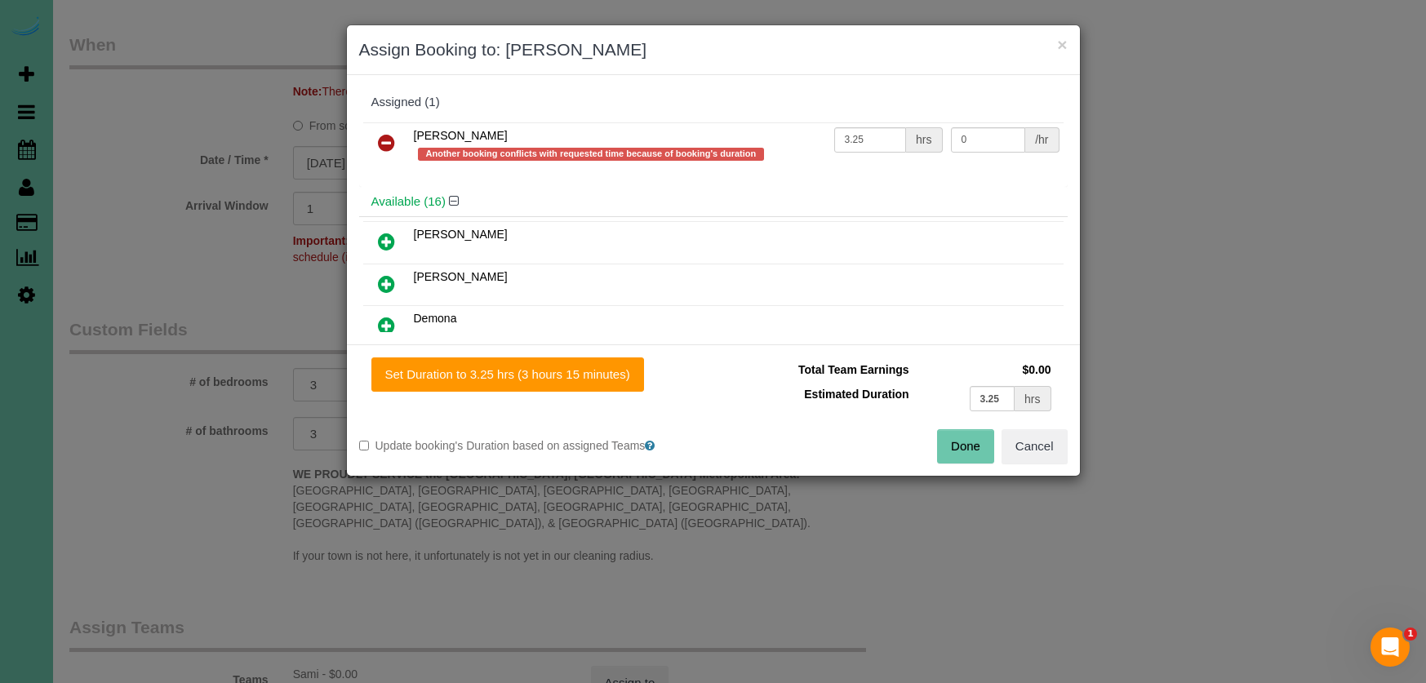
click at [378, 140] on icon at bounding box center [386, 143] width 17 height 20
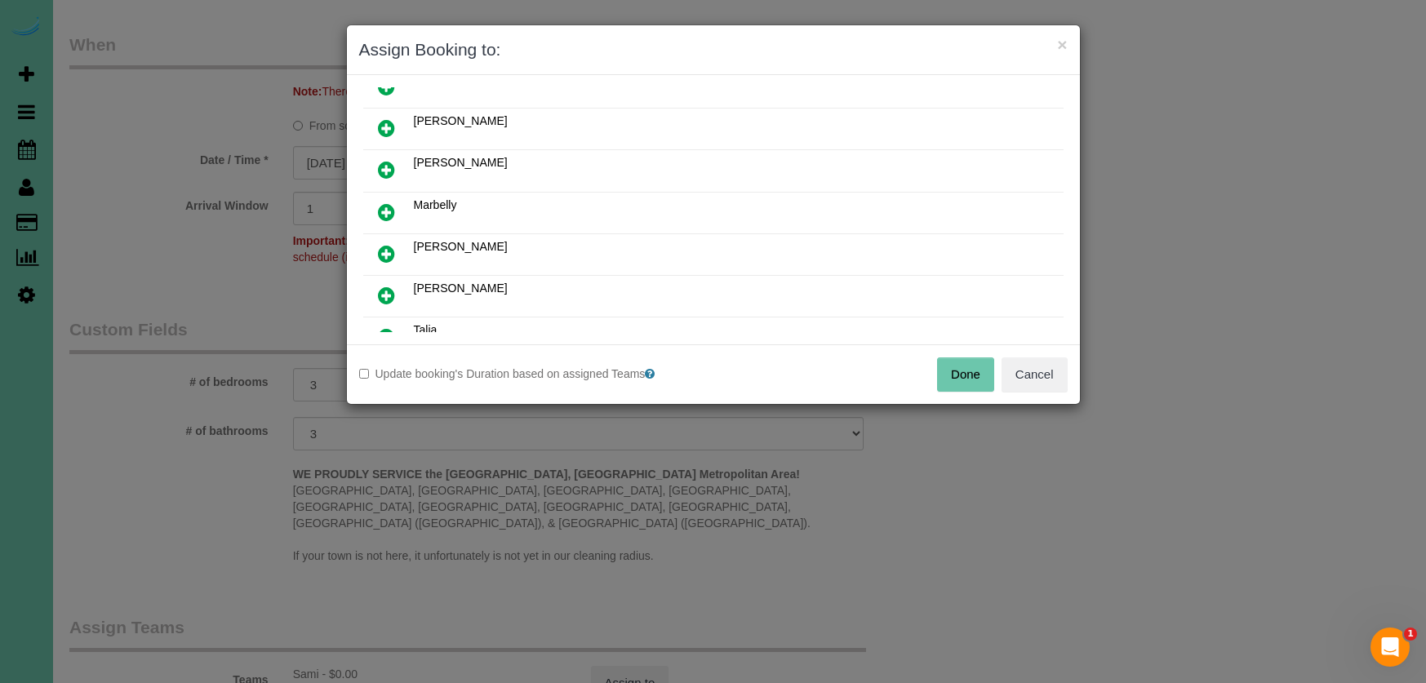
scroll to position [443, 0]
click at [389, 215] on icon at bounding box center [386, 214] width 17 height 20
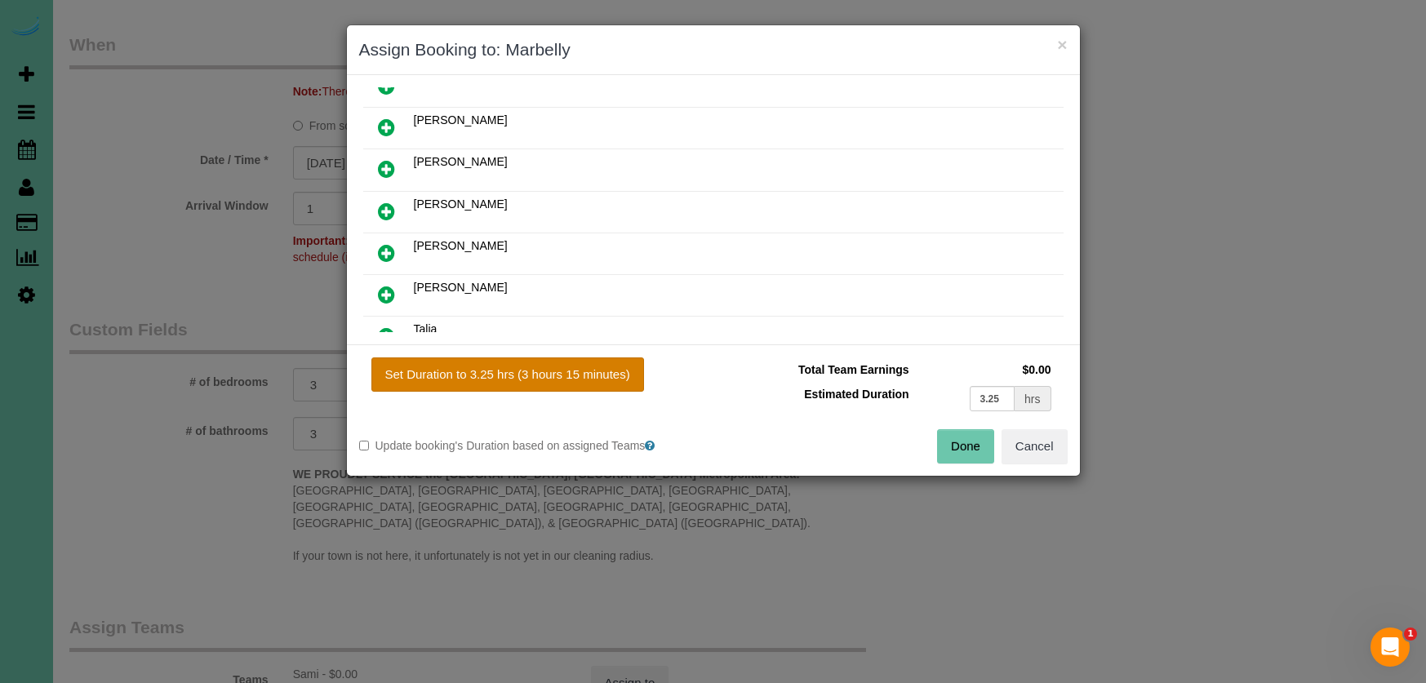
click at [608, 378] on button "Set Duration to 3.25 hrs (3 hours 15 minutes)" at bounding box center [507, 374] width 273 height 34
type input "3.25"
click at [982, 439] on button "Done" at bounding box center [965, 446] width 57 height 34
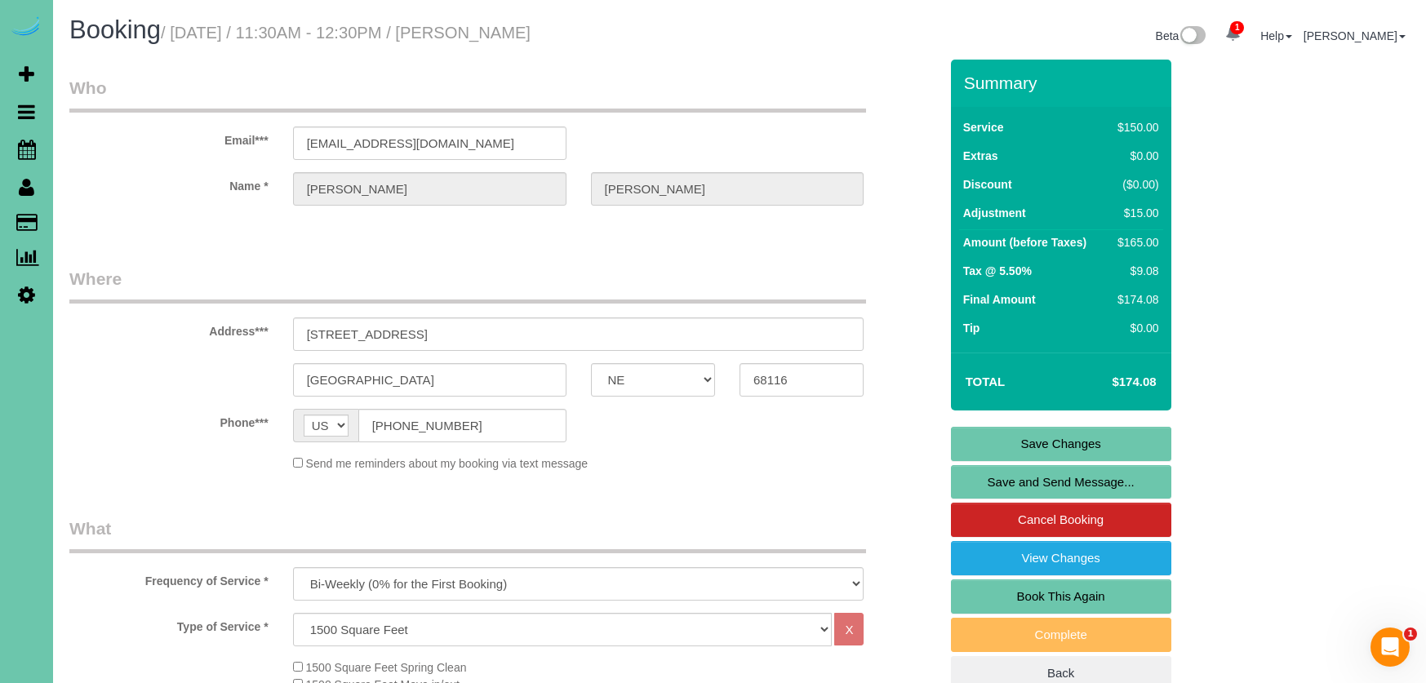
scroll to position [0, 0]
click at [1013, 442] on link "Save Changes" at bounding box center [1061, 444] width 220 height 34
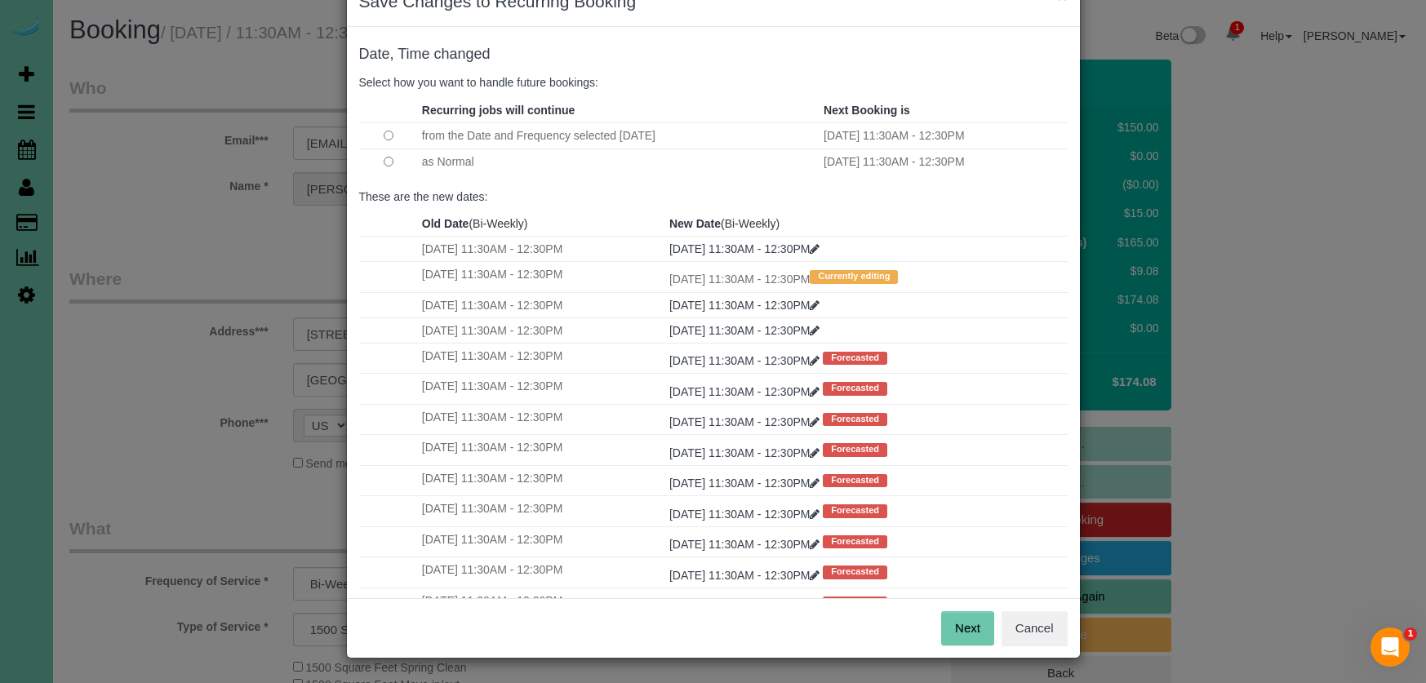
scroll to position [47, 0]
click at [951, 623] on button "Next" at bounding box center [967, 629] width 53 height 34
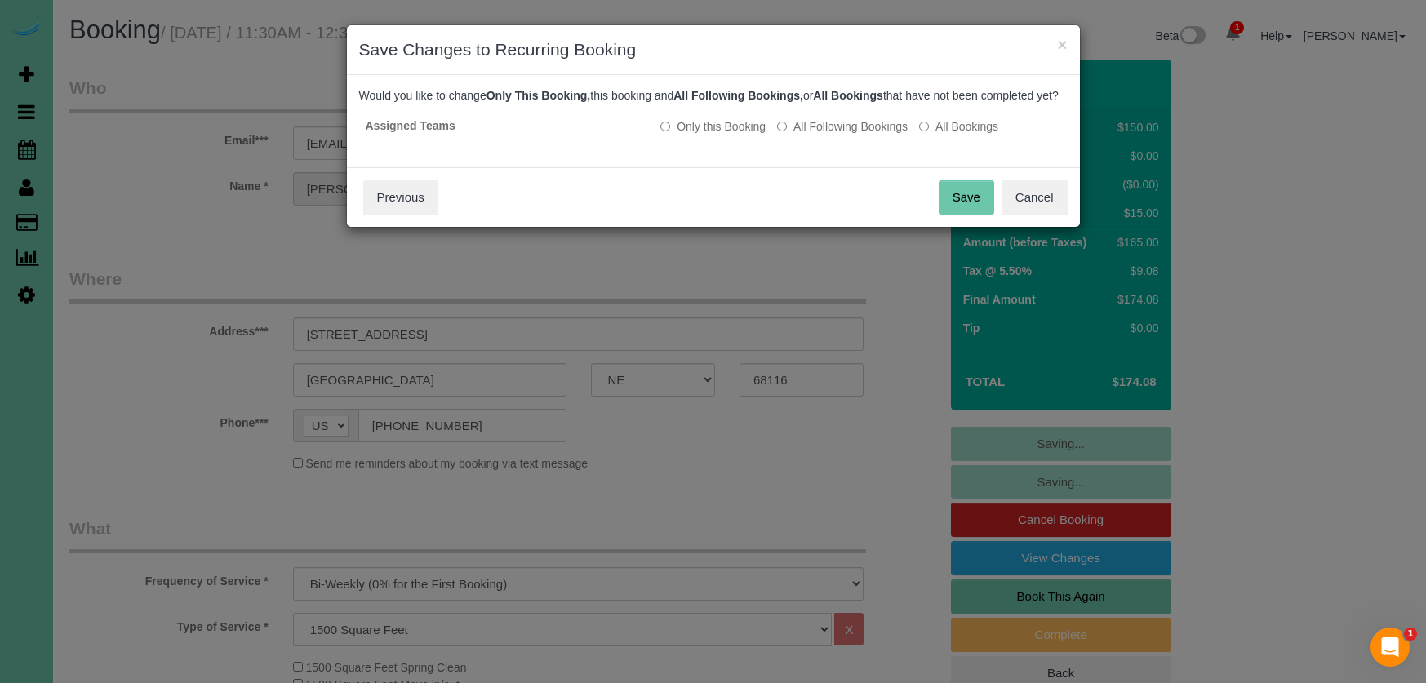
scroll to position [0, 0]
drag, startPoint x: 972, startPoint y: 213, endPoint x: 938, endPoint y: 197, distance: 38.0
click at [972, 213] on button "Save" at bounding box center [965, 197] width 55 height 34
